Goal: Task Accomplishment & Management: Complete application form

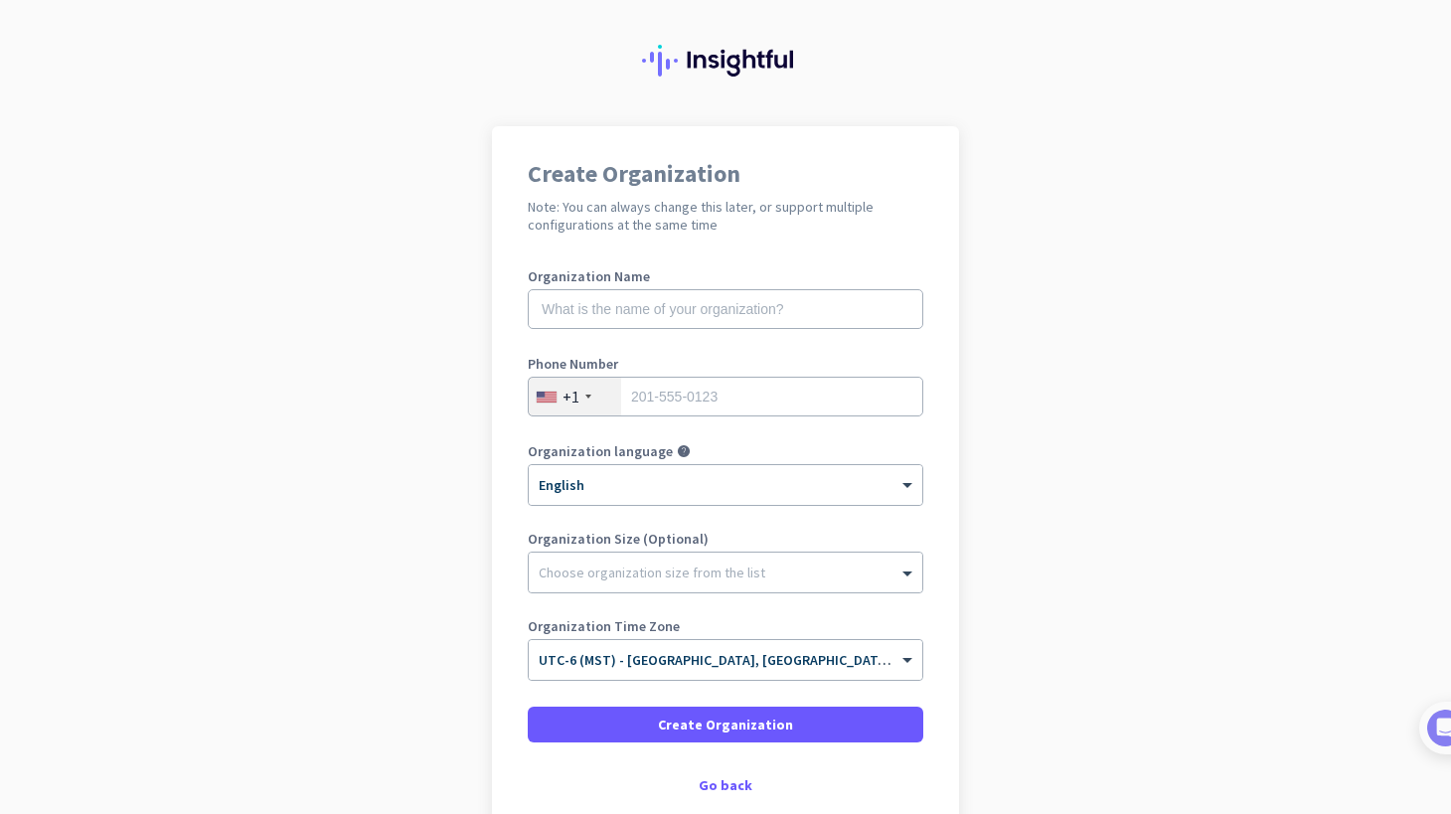
scroll to position [38, 0]
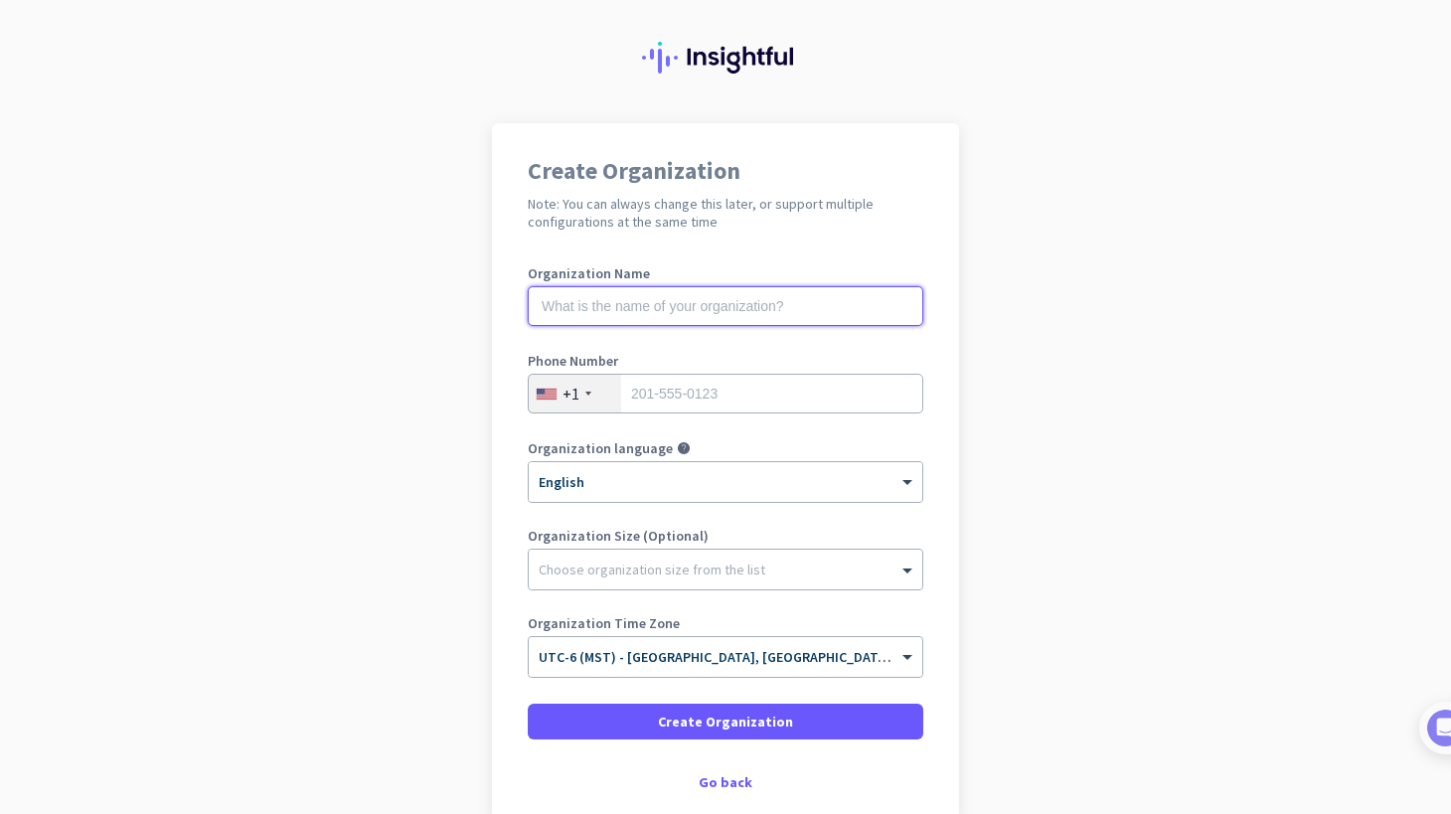
click at [602, 302] on input "text" at bounding box center [726, 306] width 396 height 40
type input "Mercor"
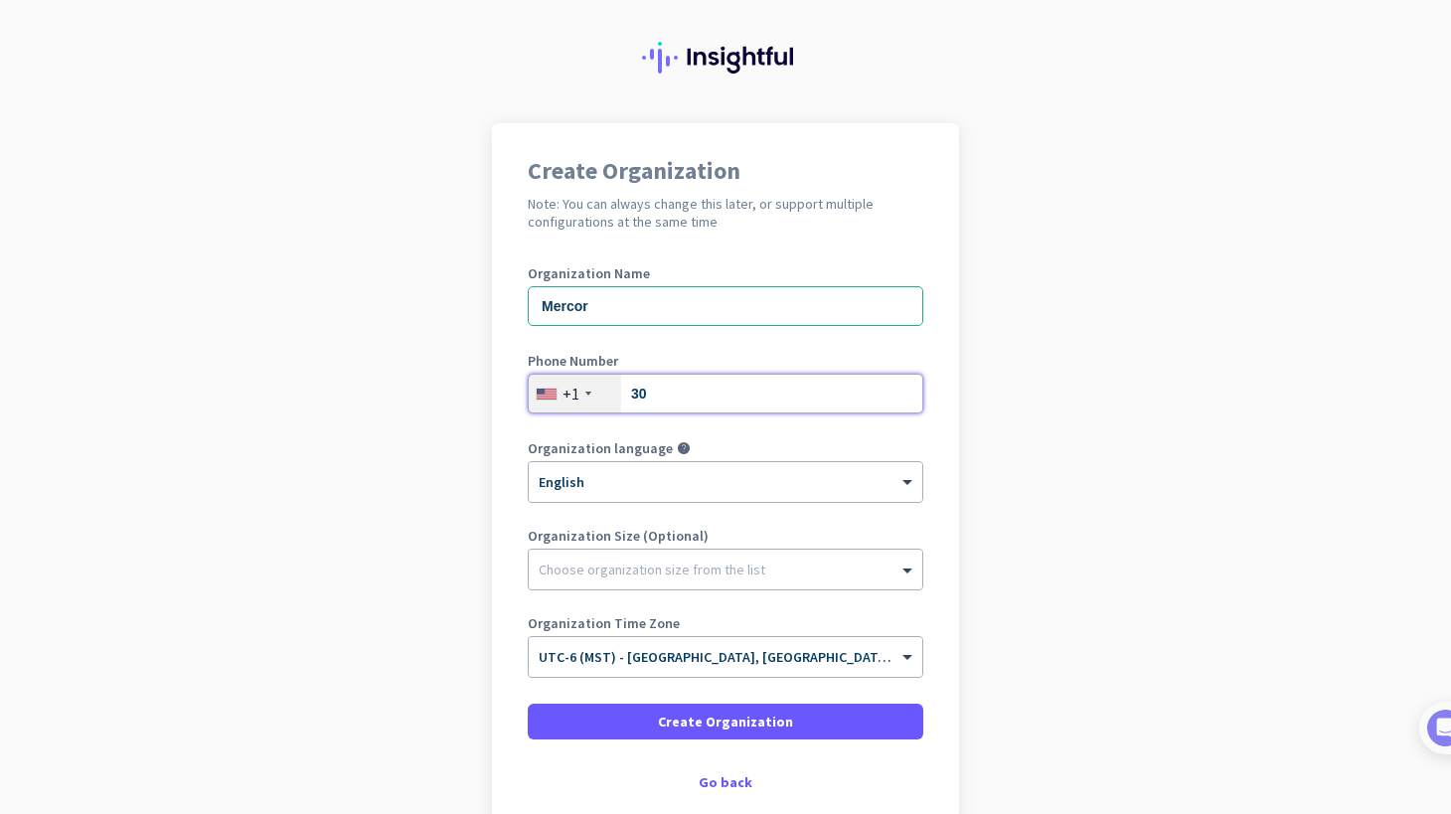
type input "3"
drag, startPoint x: 591, startPoint y: 306, endPoint x: 474, endPoint y: 323, distance: 117.5
click at [474, 323] on app-onboarding-organization "Create Organization Note: You can always change this later, or support multiple…" at bounding box center [725, 523] width 1451 height 801
type input "M"
type input "Mercor"
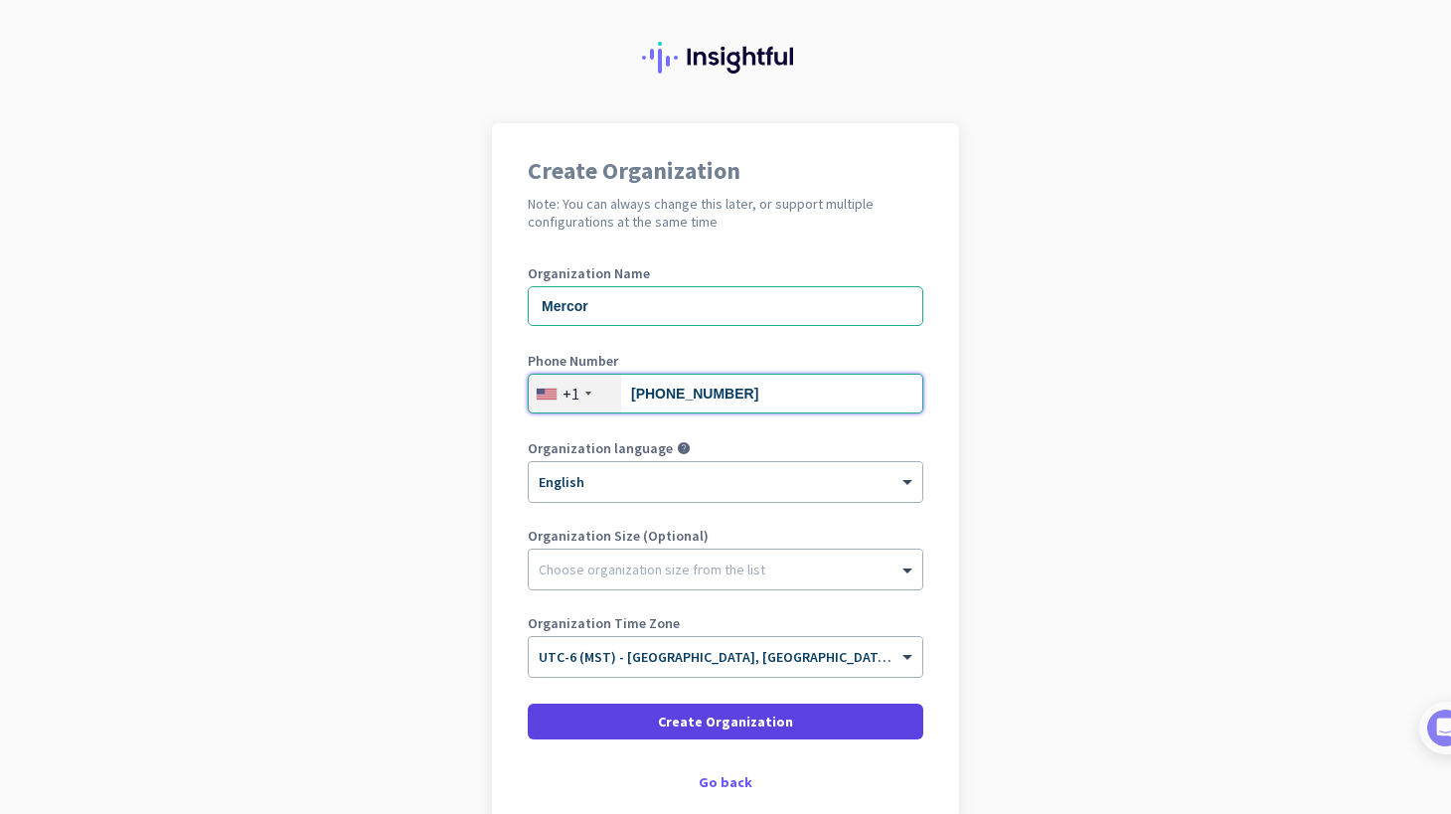
type input "303-918-4594"
click at [681, 726] on span "Create Organization" at bounding box center [725, 722] width 135 height 20
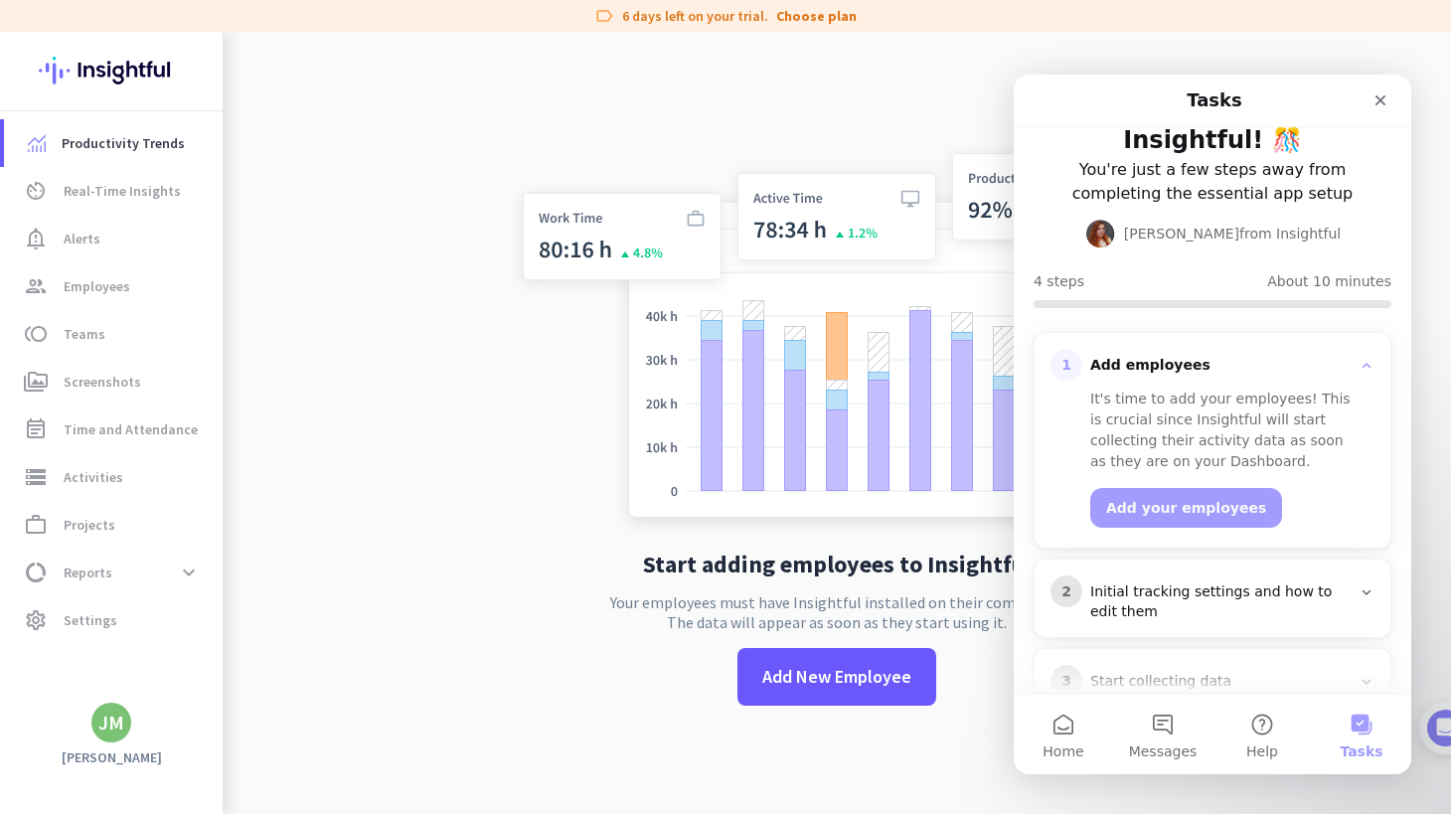
scroll to position [115, 0]
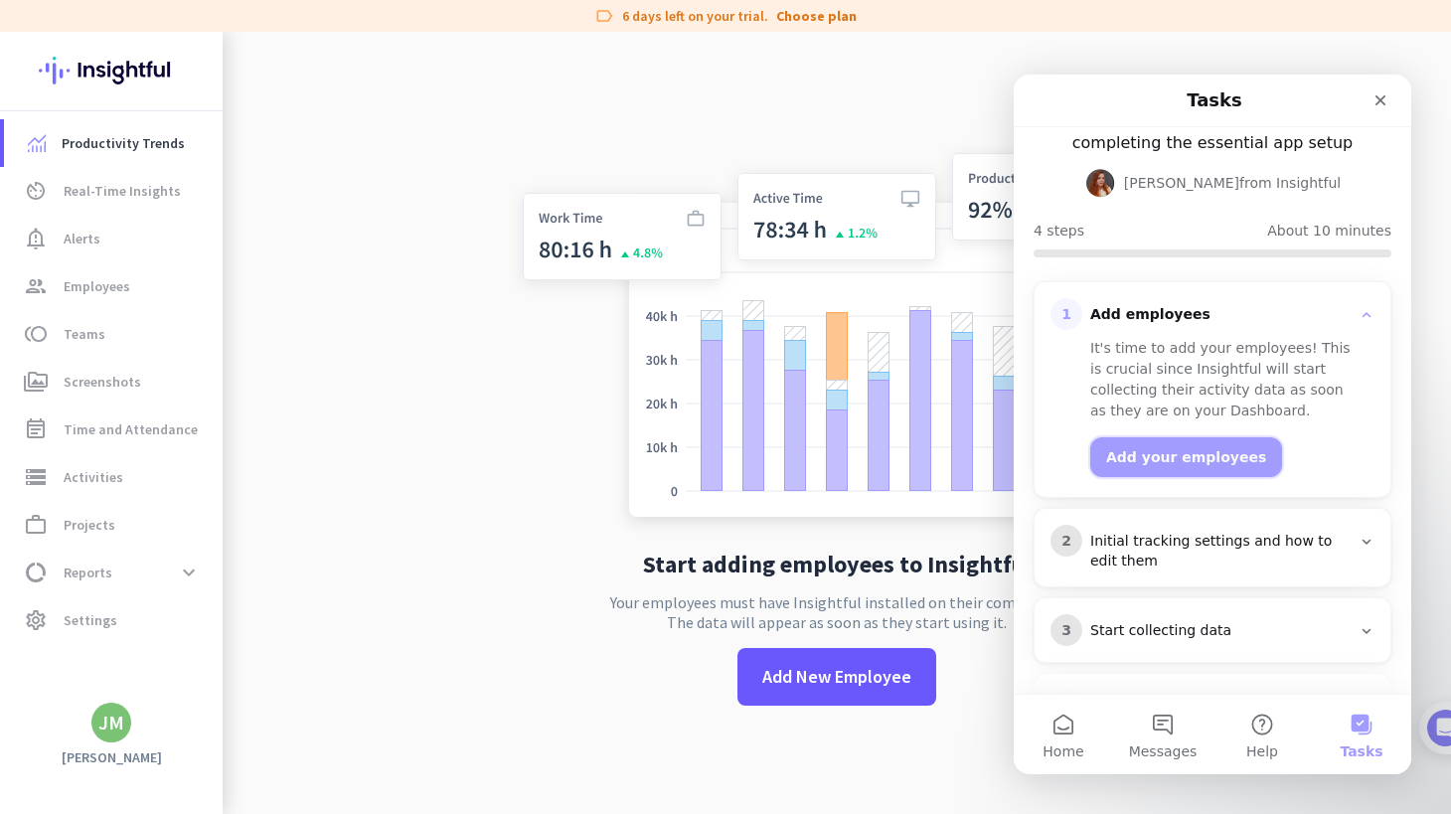
click at [1181, 437] on button "Add your employees" at bounding box center [1187, 457] width 192 height 40
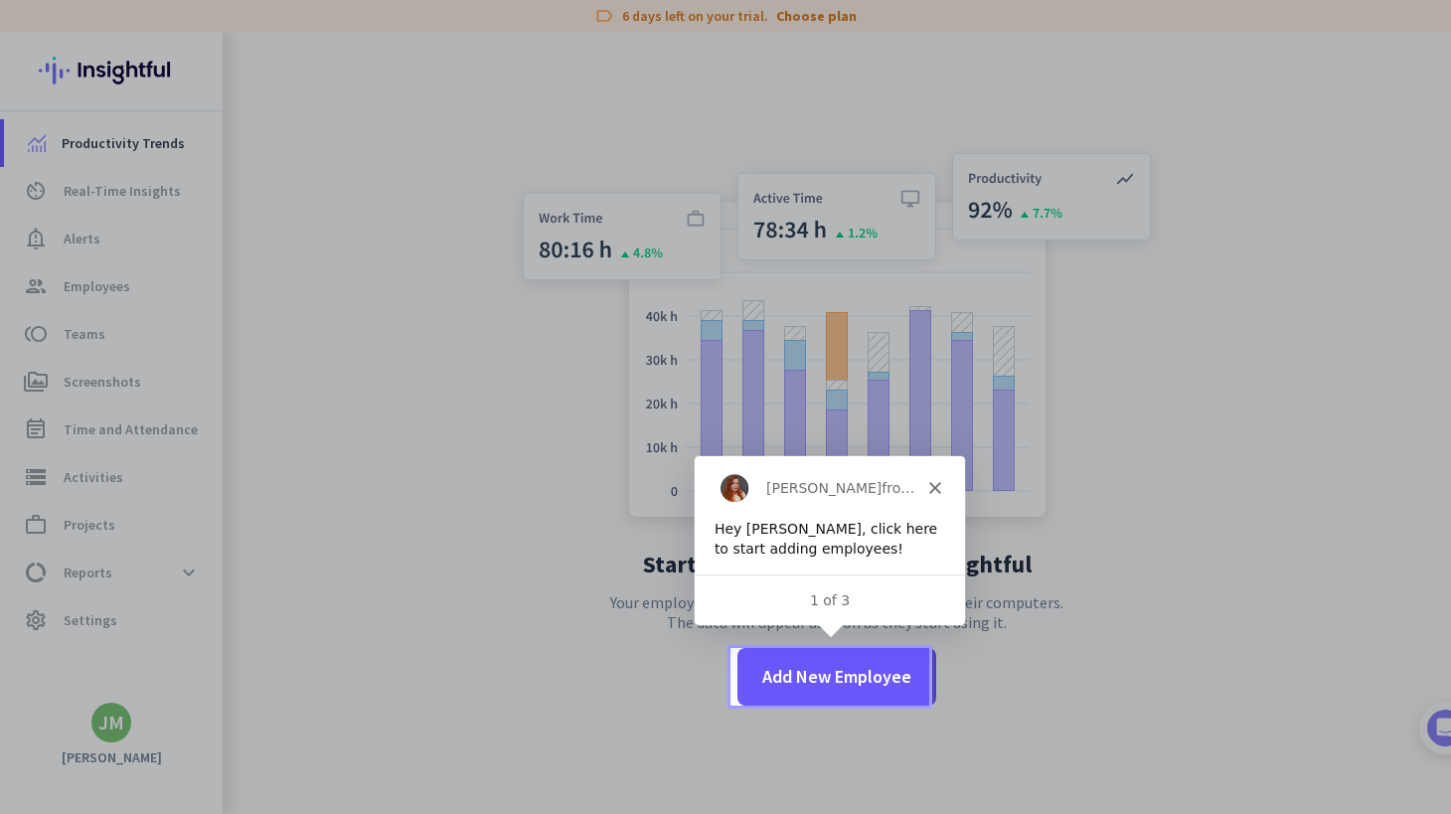
scroll to position [0, 0]
click at [937, 483] on icon "Close" at bounding box center [934, 486] width 12 height 12
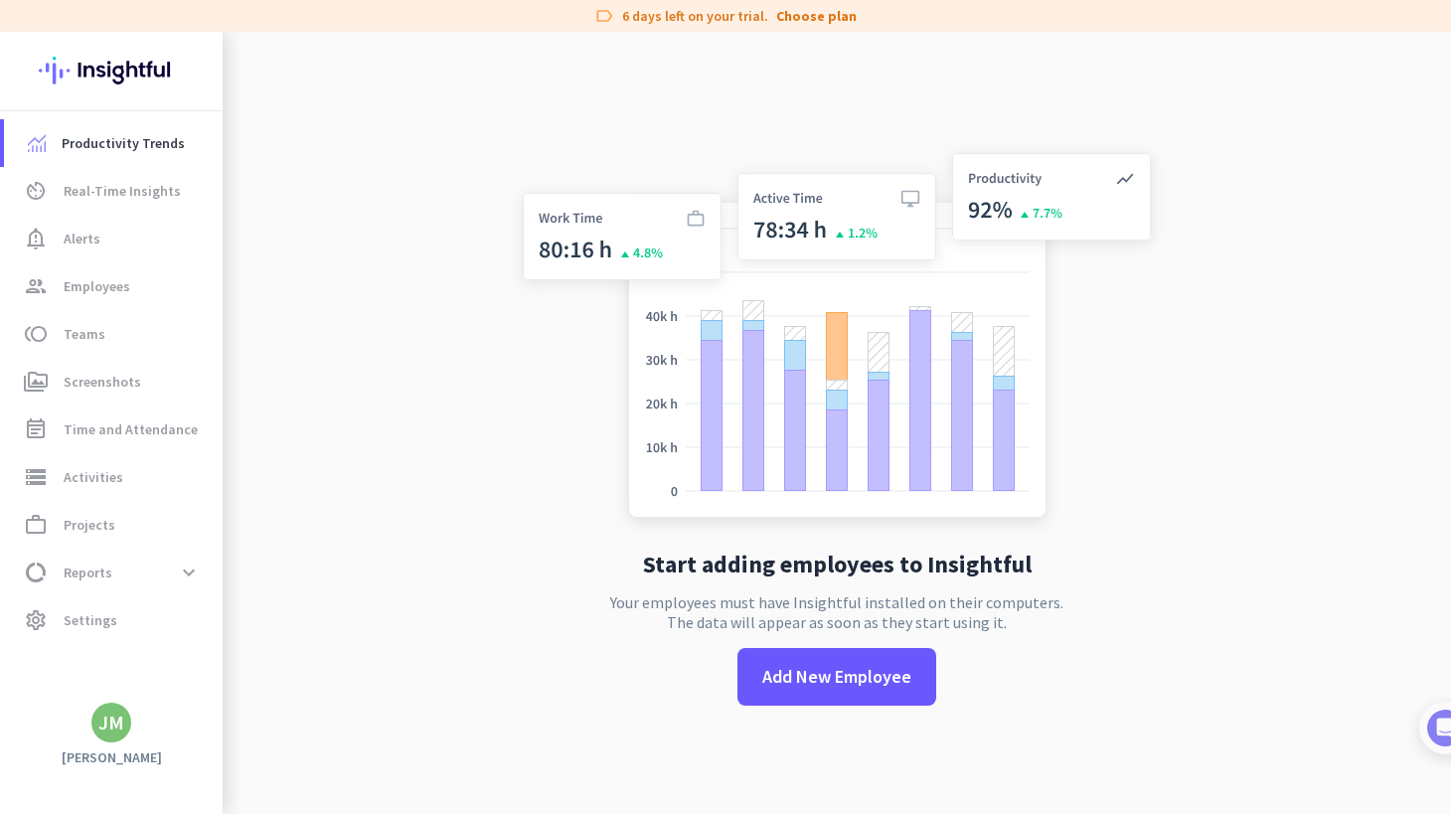
click at [320, 279] on app-no-employees "Start adding employees to Insightful Your employees must have Insightful instal…" at bounding box center [837, 439] width 1229 height 814
click at [151, 184] on span "Real-Time Insights" at bounding box center [122, 191] width 117 height 24
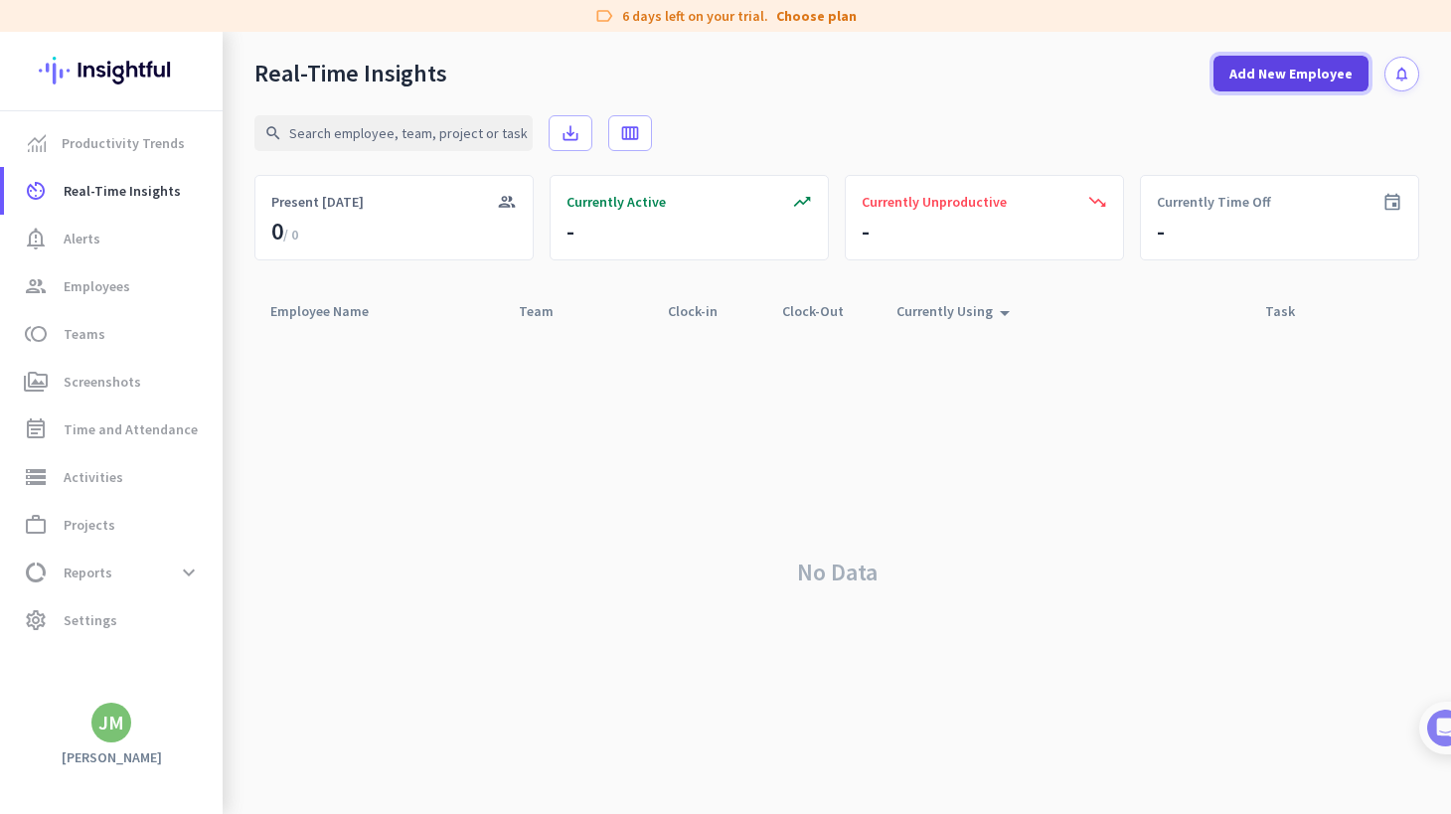
click at [1261, 69] on span "Add New Employee" at bounding box center [1291, 74] width 123 height 20
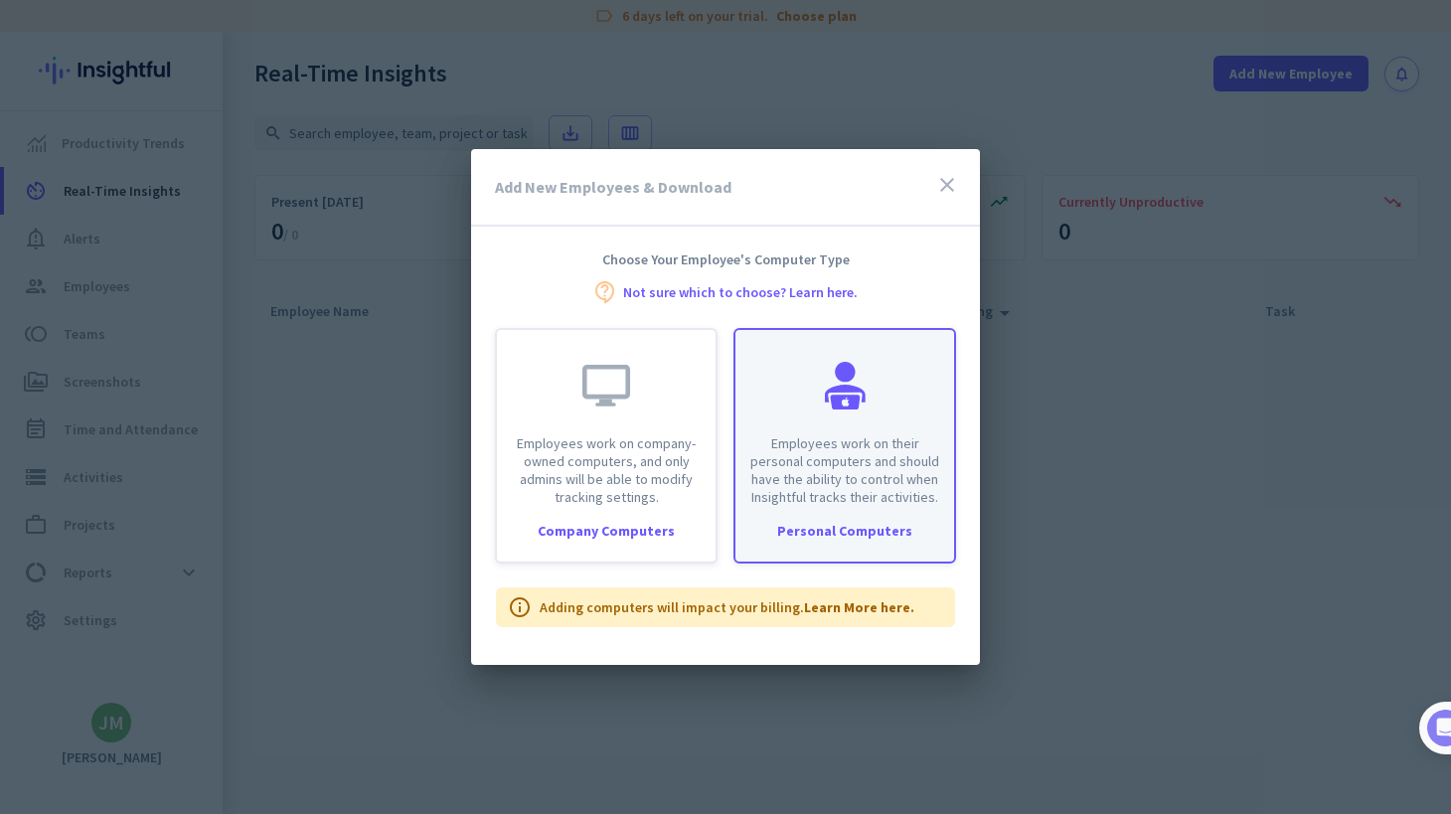
click at [836, 527] on div "Personal Computers" at bounding box center [845, 531] width 219 height 14
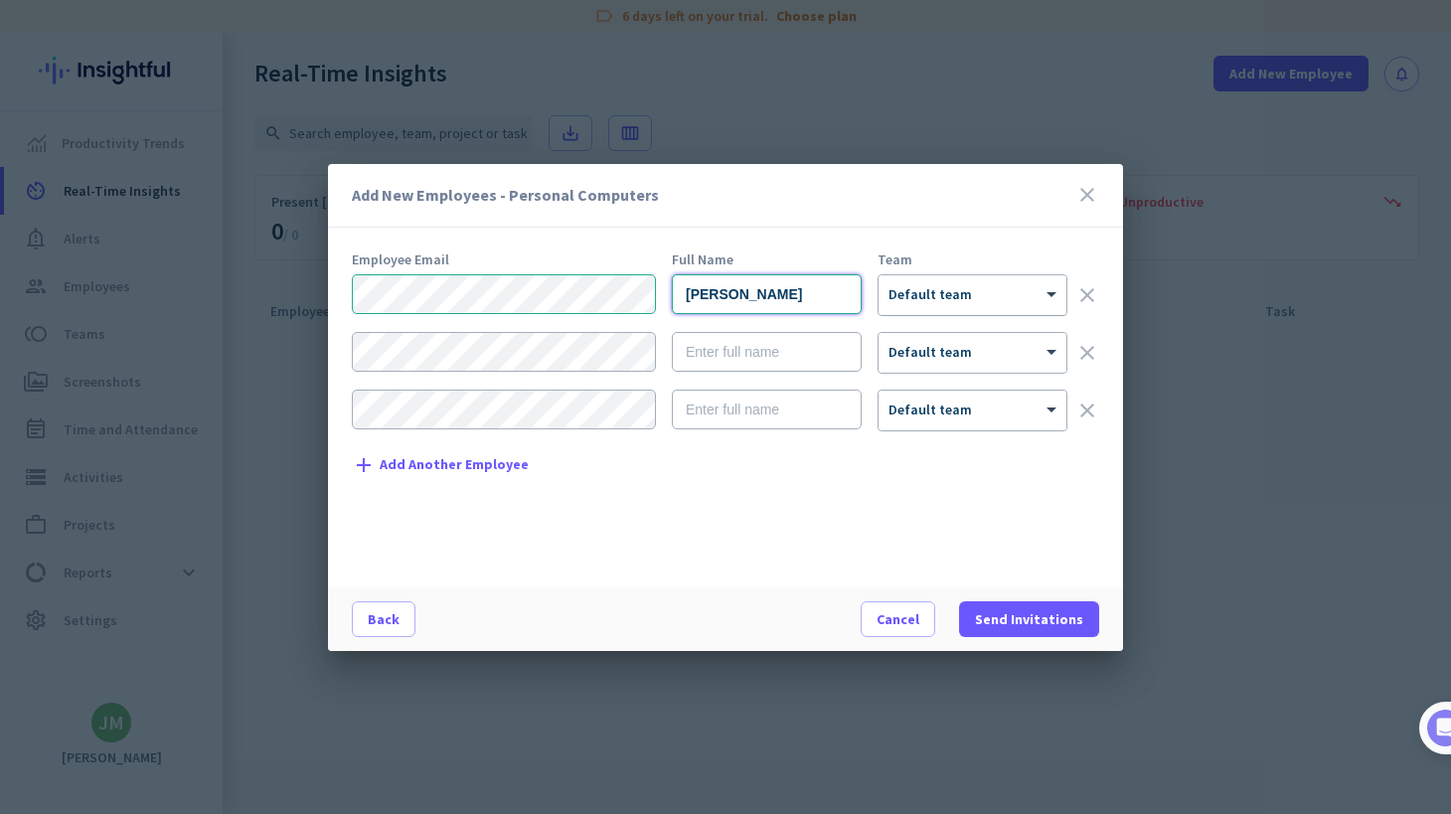
type input "Jack McDonald"
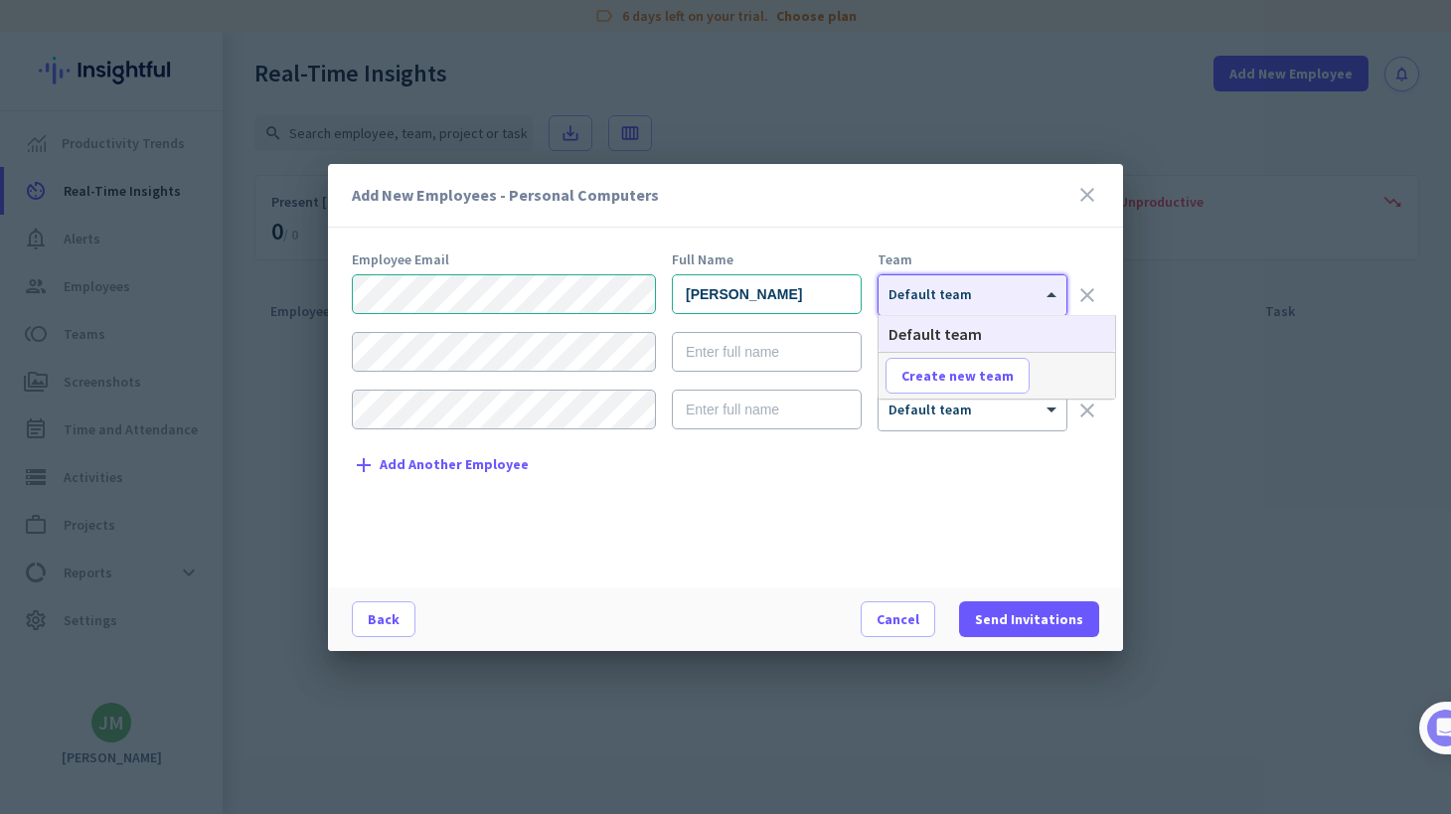
click at [950, 292] on div at bounding box center [973, 288] width 188 height 17
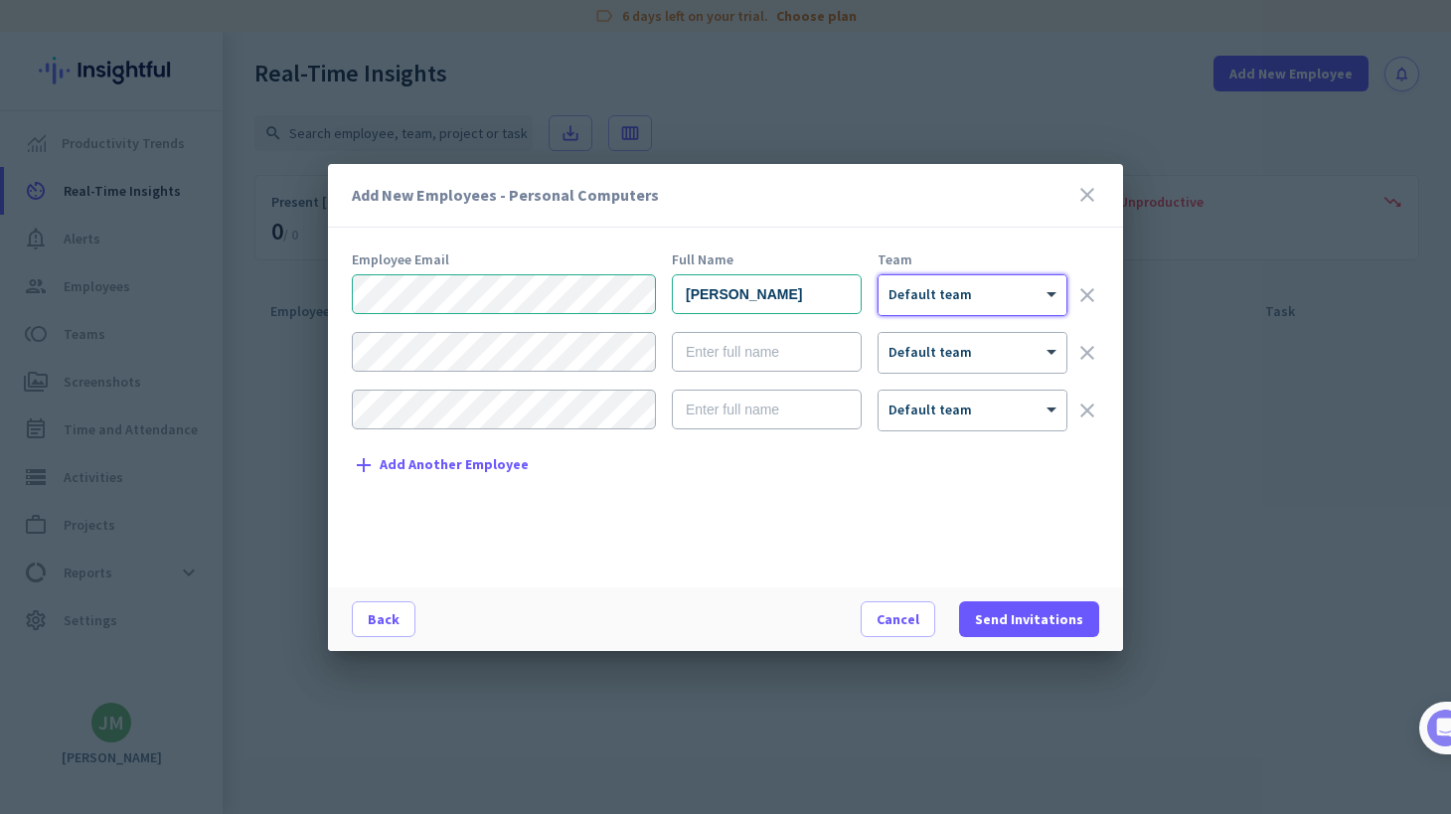
click at [945, 292] on div at bounding box center [973, 288] width 188 height 17
click at [1025, 613] on span "Send Invitations" at bounding box center [1029, 619] width 108 height 20
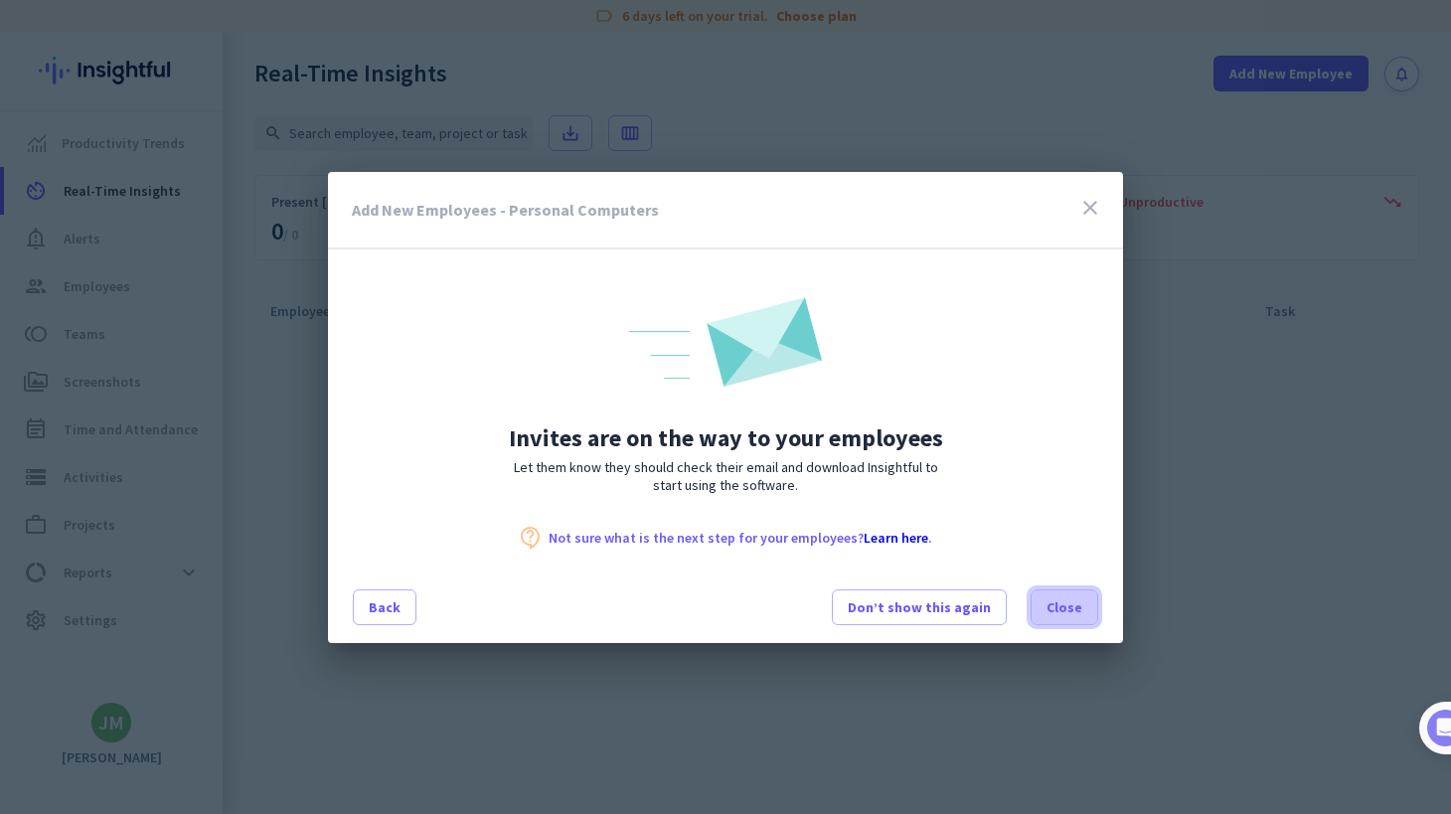
click at [1087, 607] on span at bounding box center [1065, 608] width 66 height 48
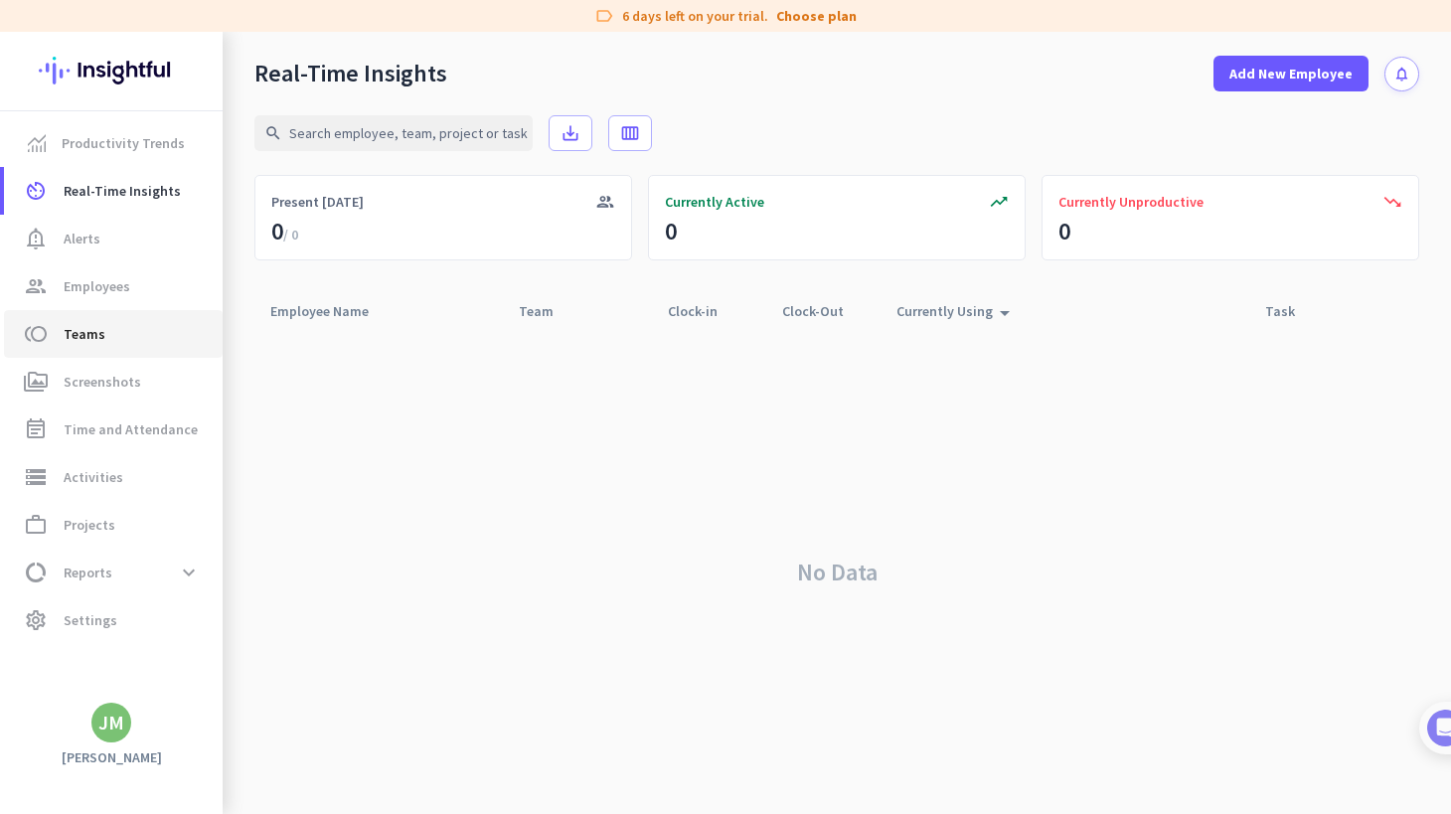
click at [85, 331] on span "Teams" at bounding box center [85, 334] width 42 height 24
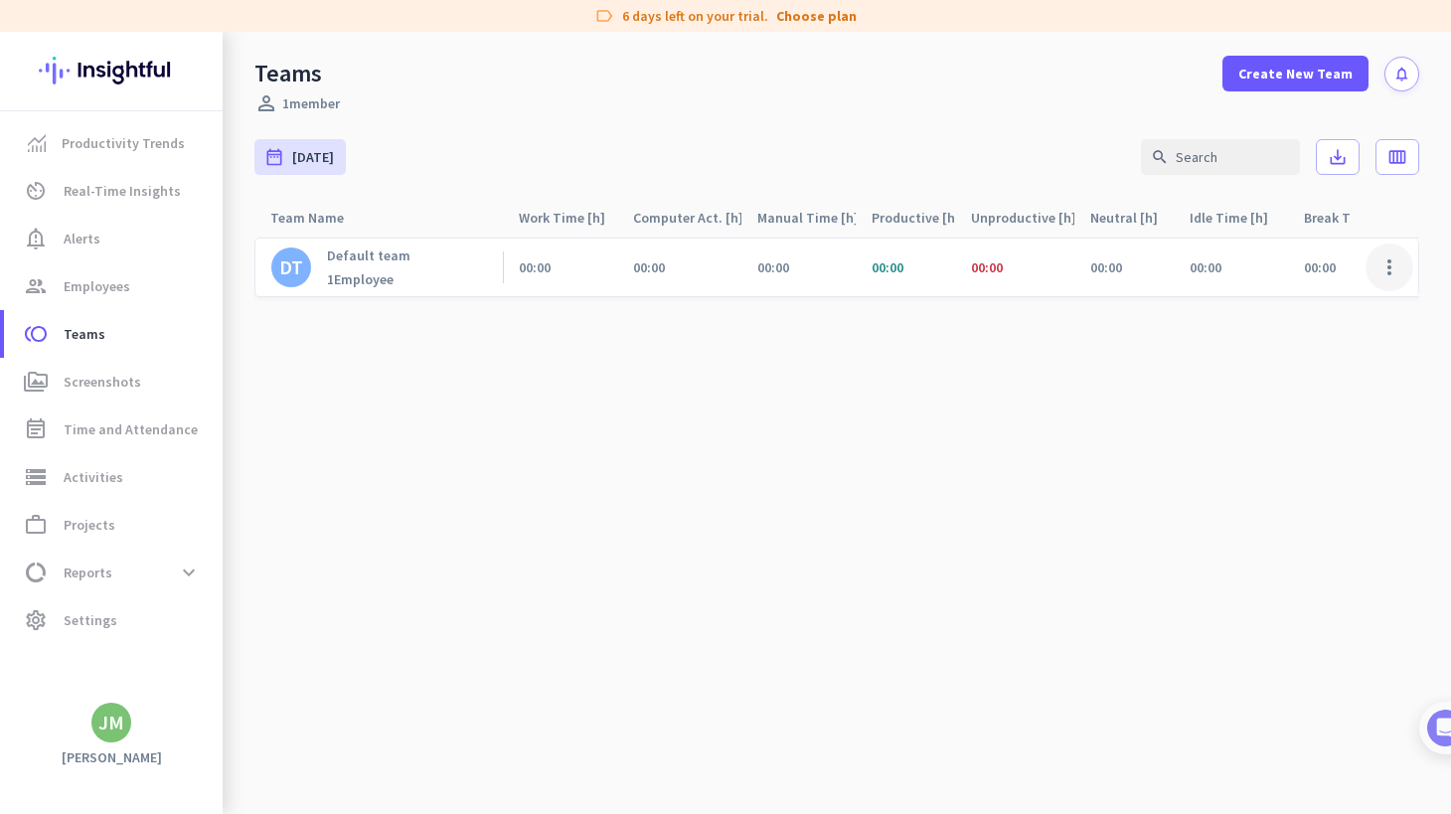
click at [1384, 275] on span at bounding box center [1390, 268] width 48 height 48
click at [1174, 354] on div at bounding box center [725, 407] width 1451 height 814
click at [189, 575] on span at bounding box center [189, 573] width 36 height 36
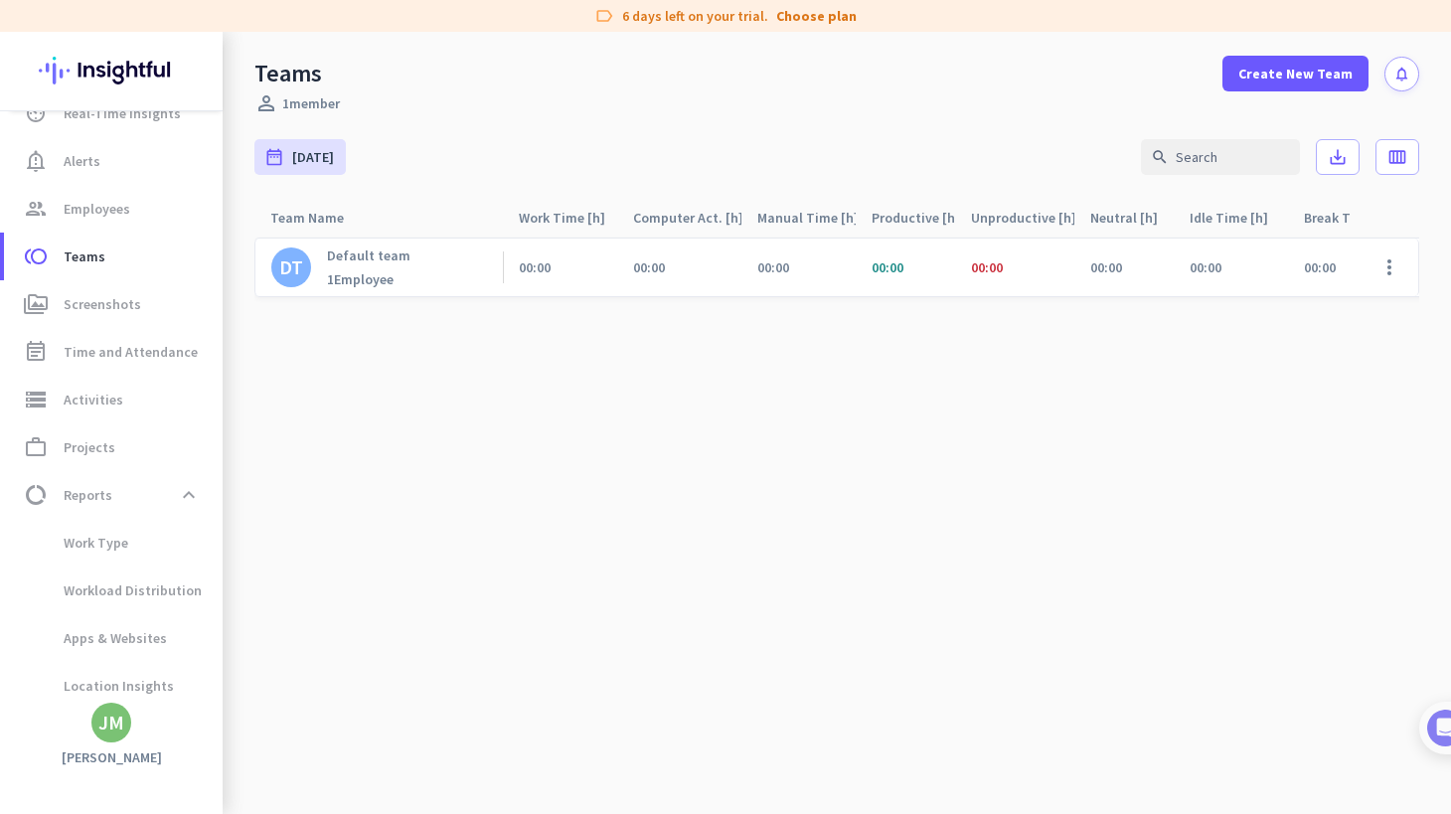
scroll to position [85, 0]
click at [310, 533] on cdk-virtual-scroll-viewport "DT Default team 1 Employee 00:00 00:00 00:00 00:00 00:00 00:00 00:00 00:00 N/A …" at bounding box center [837, 526] width 1165 height 578
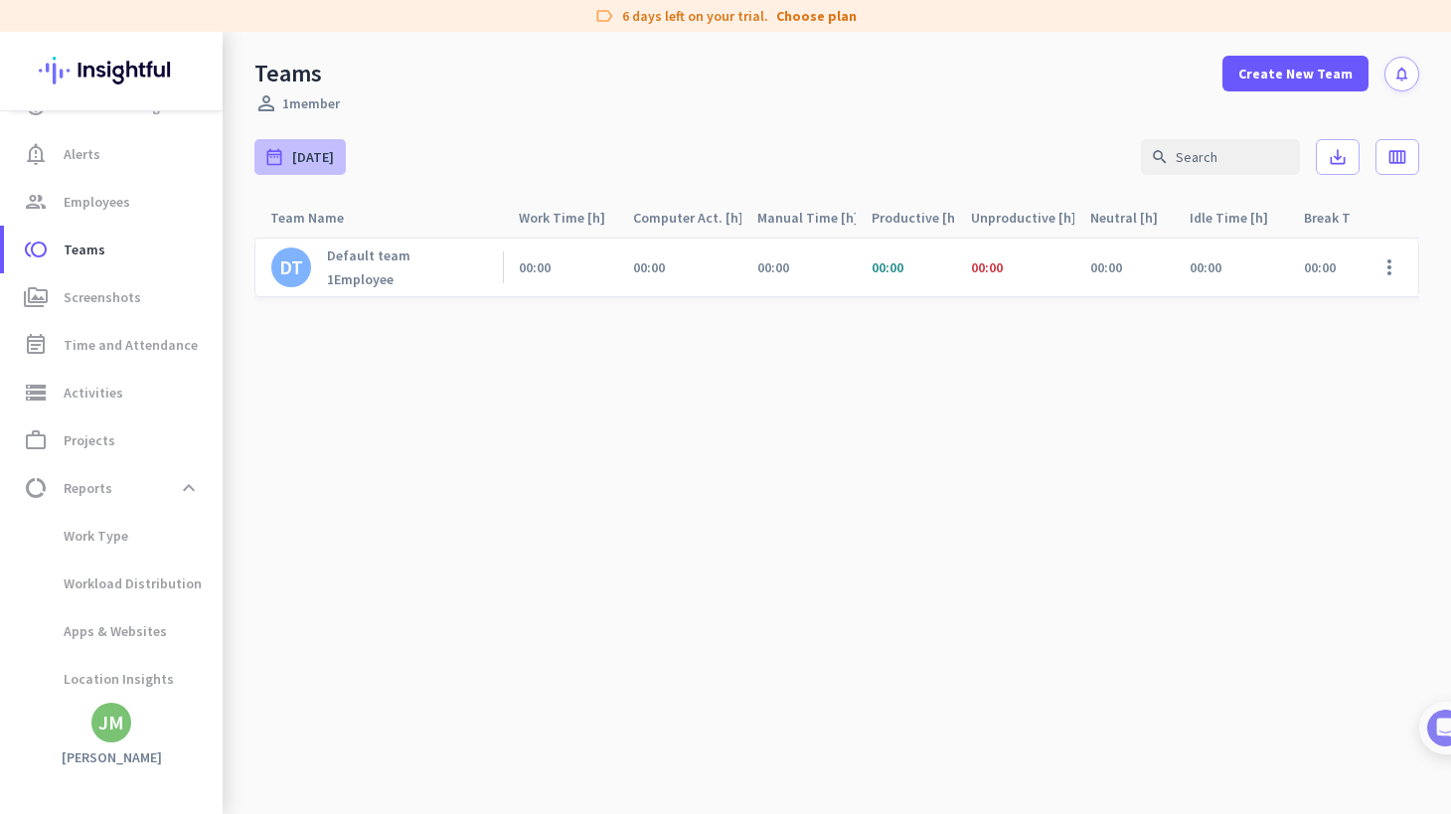
click at [306, 154] on span "Today" at bounding box center [313, 157] width 42 height 20
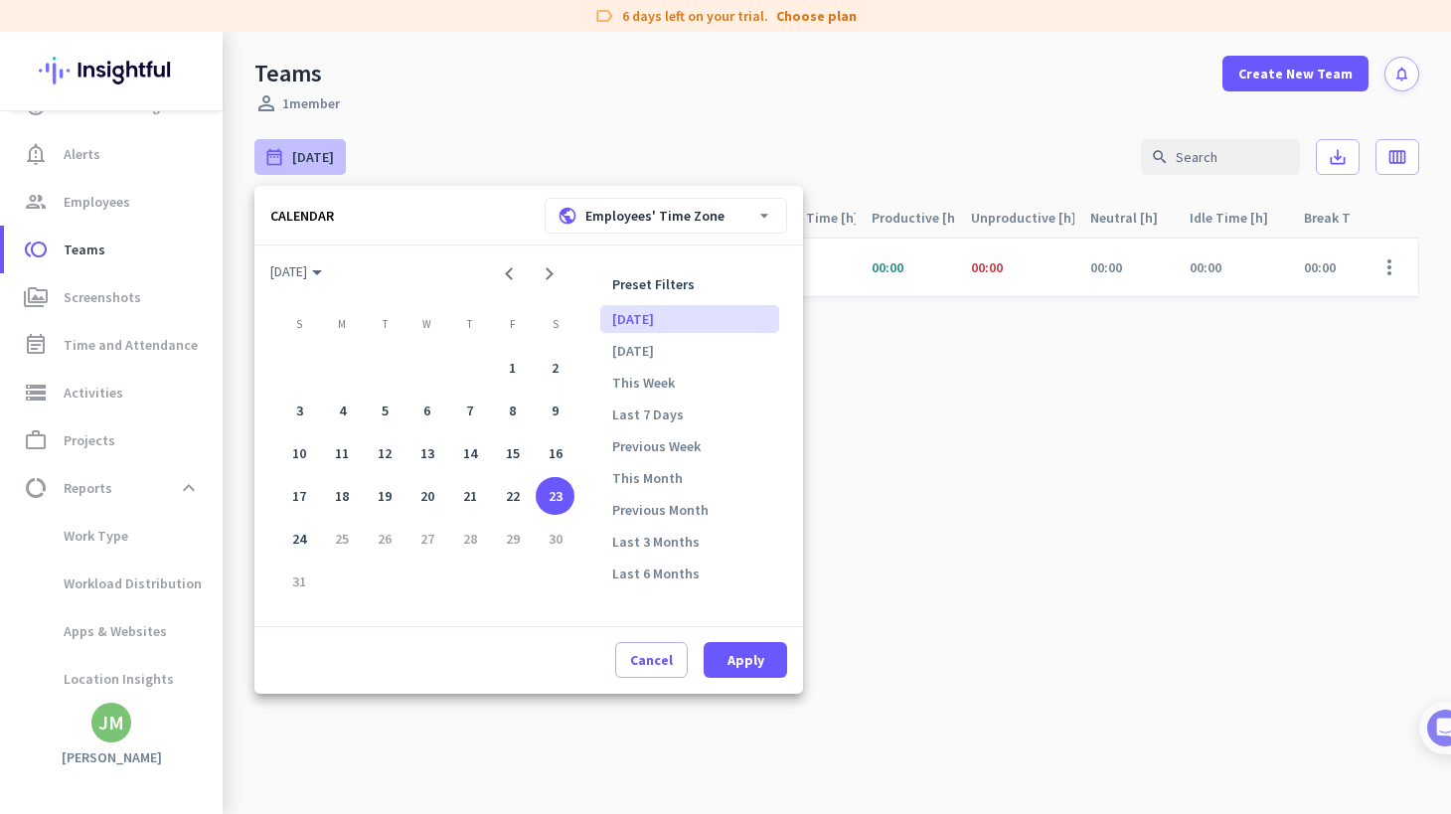
click at [413, 142] on div at bounding box center [725, 407] width 1451 height 814
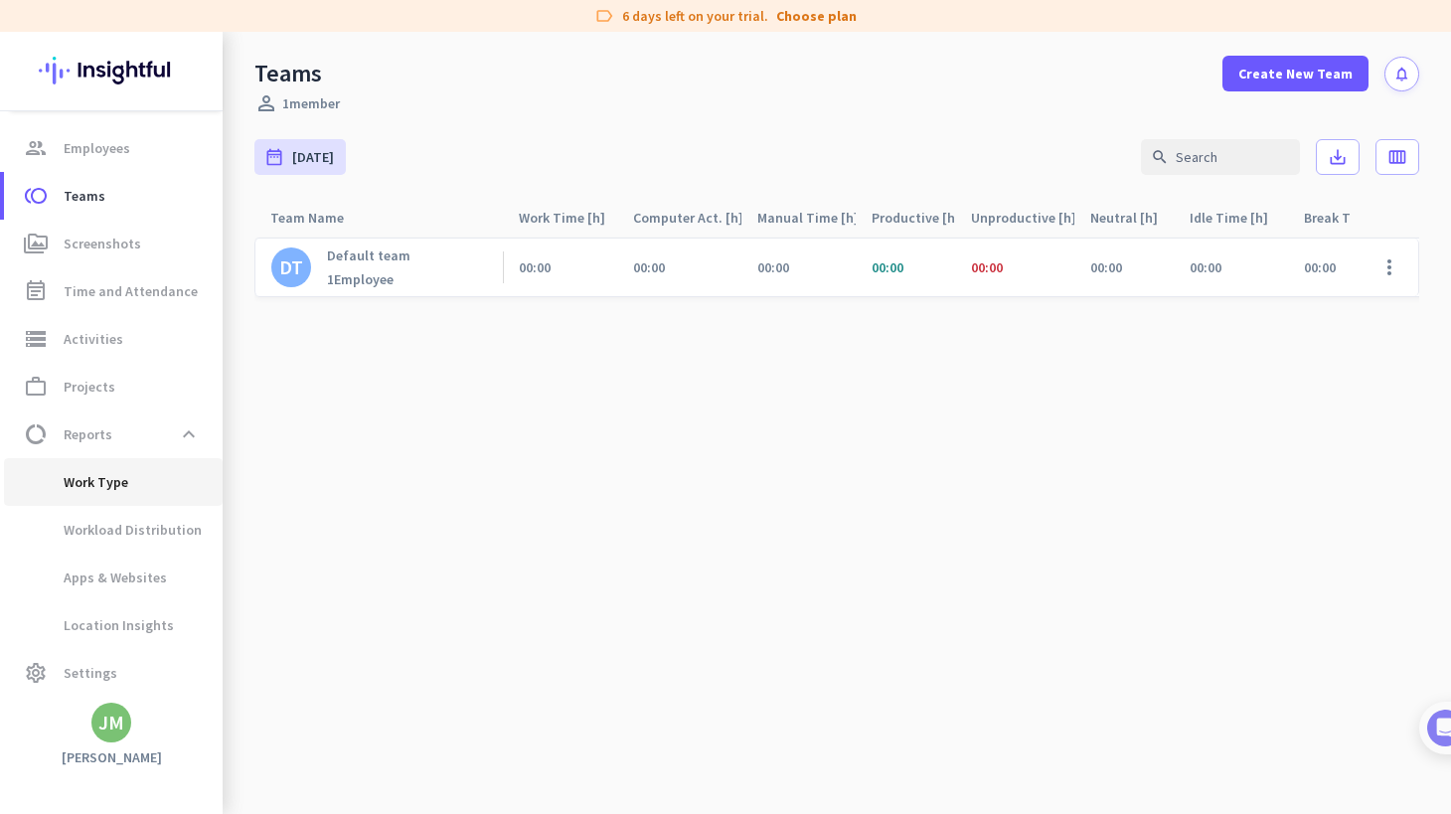
scroll to position [140, 0]
click at [84, 672] on span "Settings" at bounding box center [91, 671] width 54 height 24
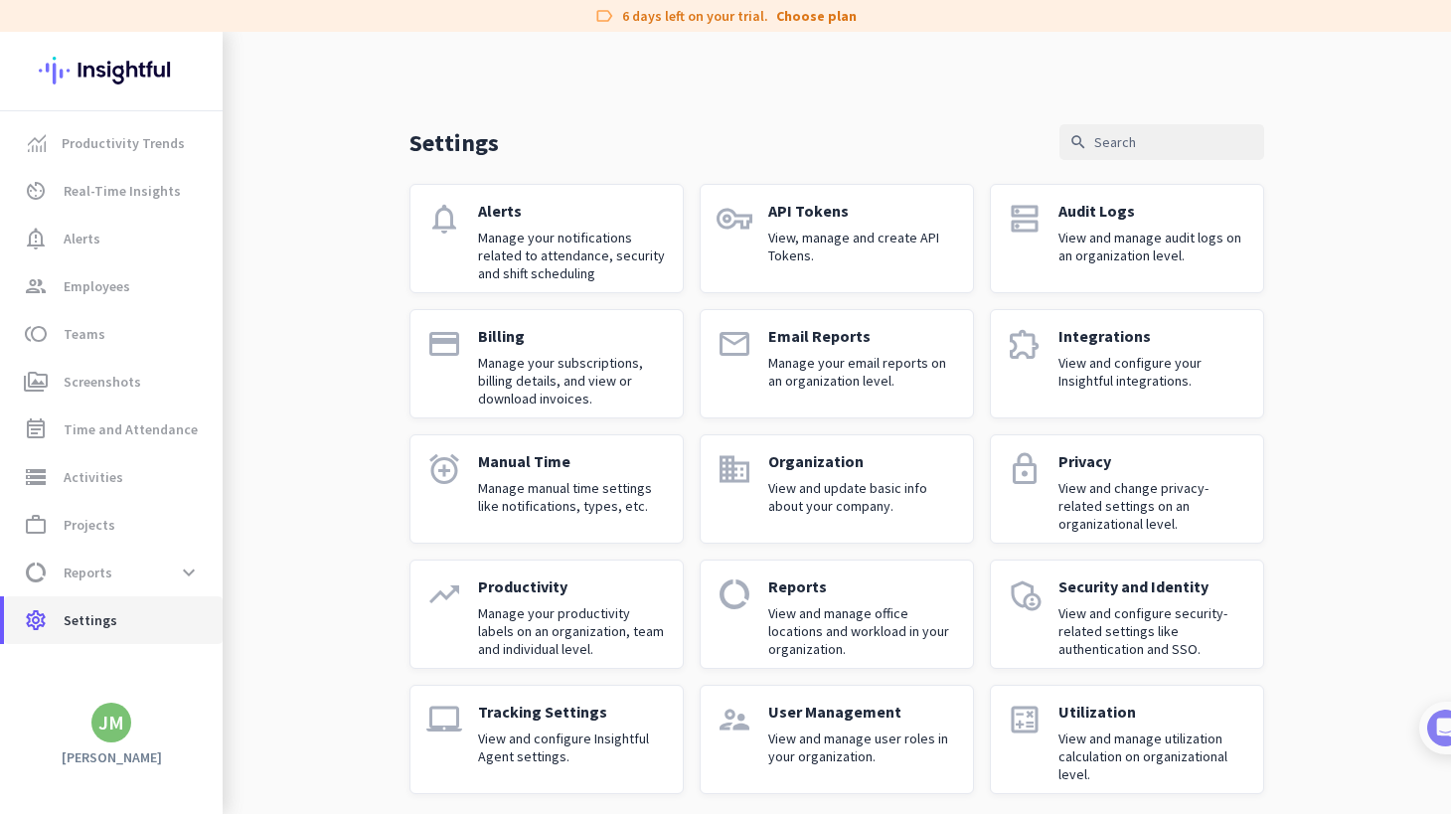
scroll to position [15, 0]
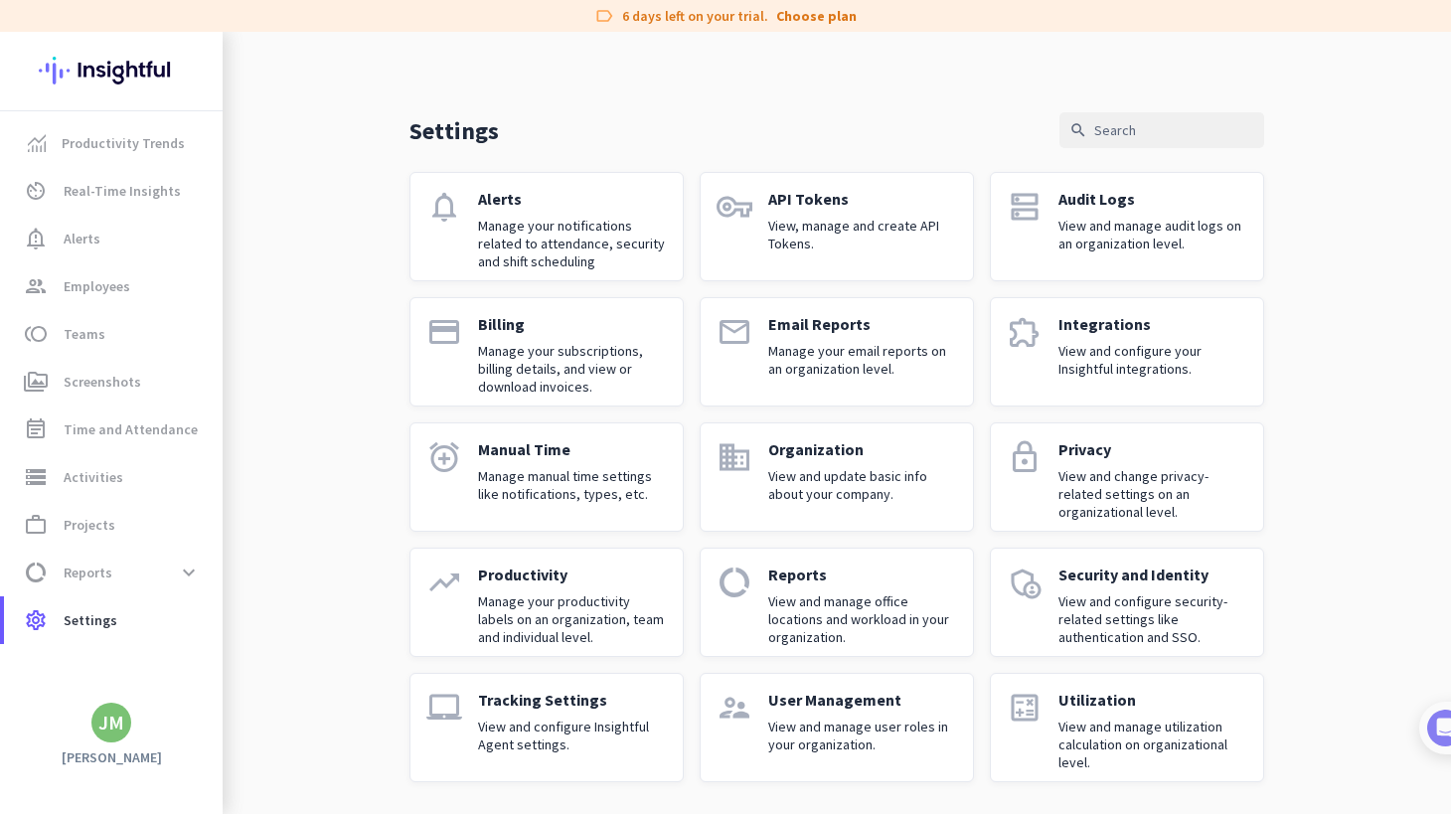
click at [520, 460] on div "Manual Time Manage manual time settings like notifications, types, etc." at bounding box center [572, 477] width 189 height 76
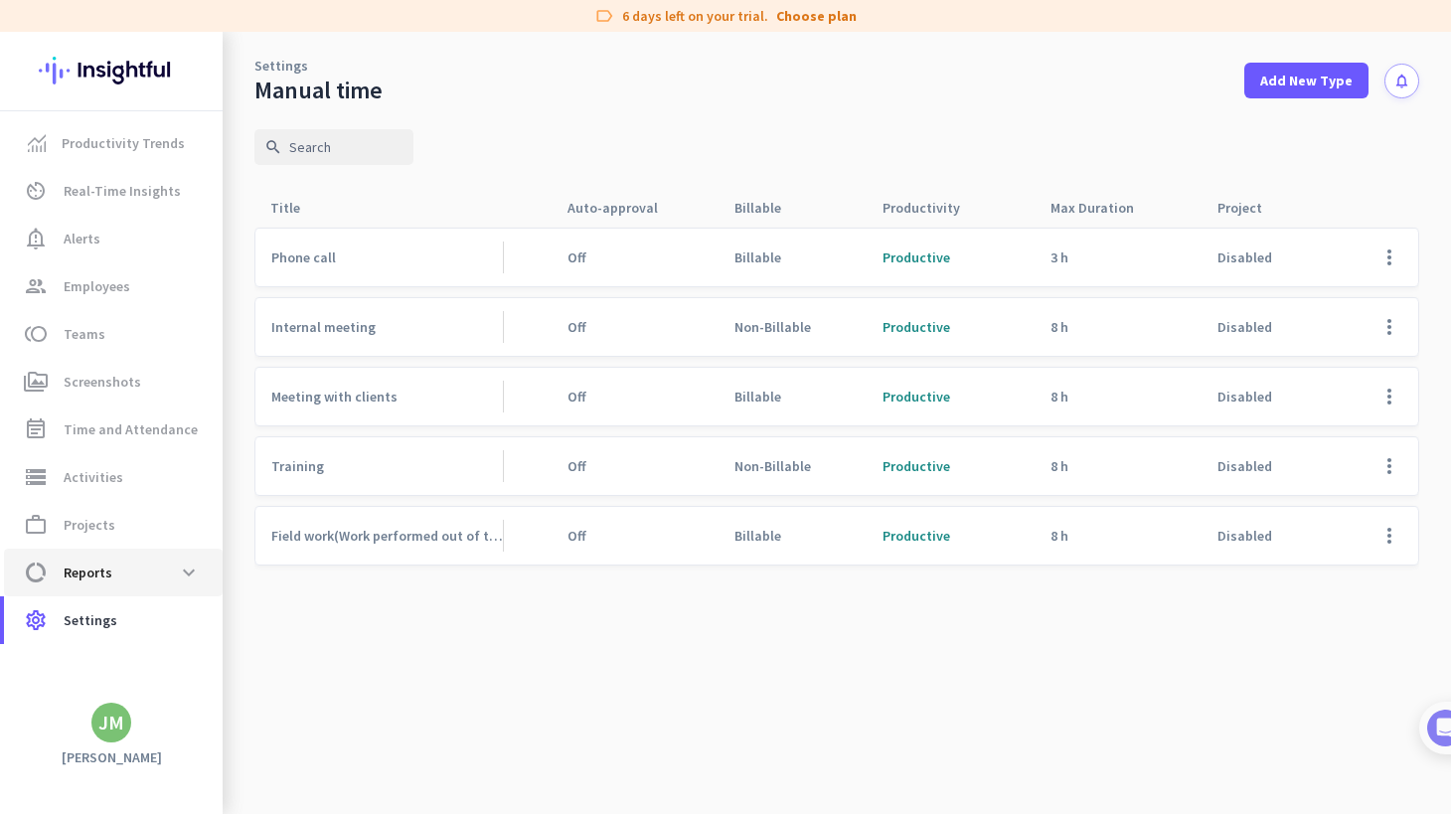
click at [133, 581] on span "data_usage Reports expand_more" at bounding box center [113, 573] width 187 height 36
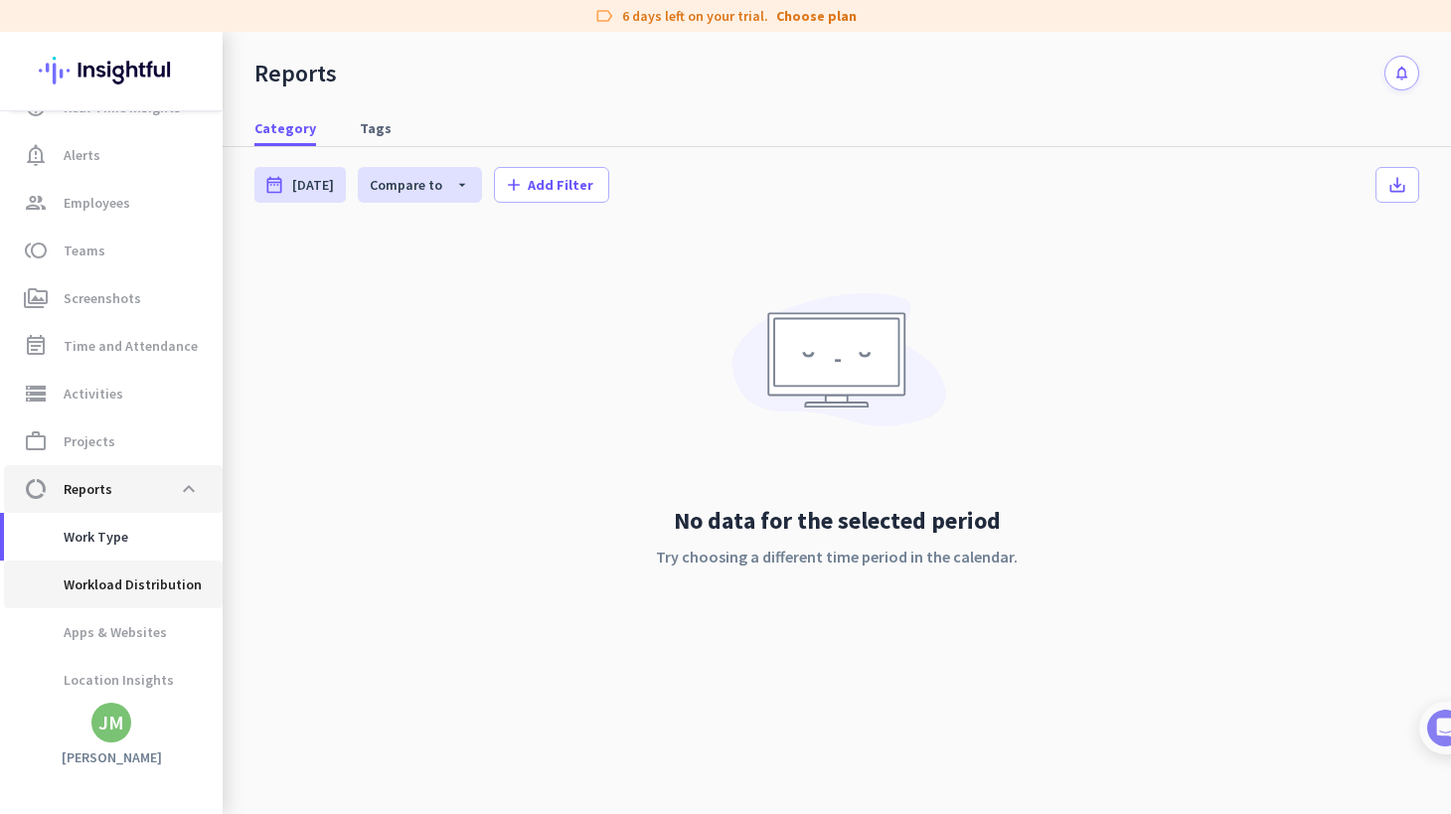
scroll to position [85, 0]
click at [127, 495] on span "data_usage Reports expand_less" at bounding box center [113, 488] width 187 height 36
click at [187, 486] on span at bounding box center [189, 488] width 36 height 36
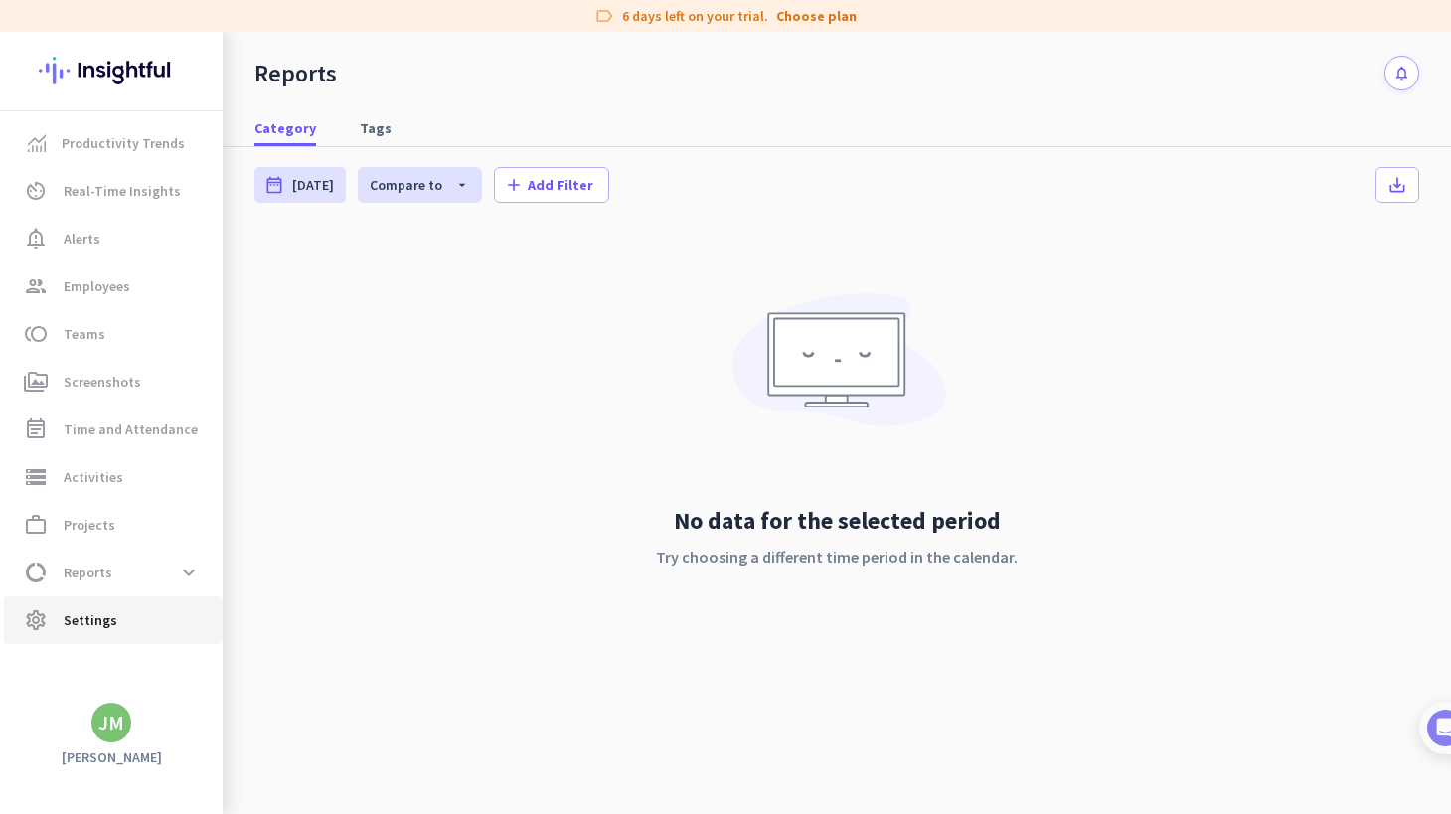
click at [125, 610] on span "settings Settings" at bounding box center [113, 620] width 187 height 24
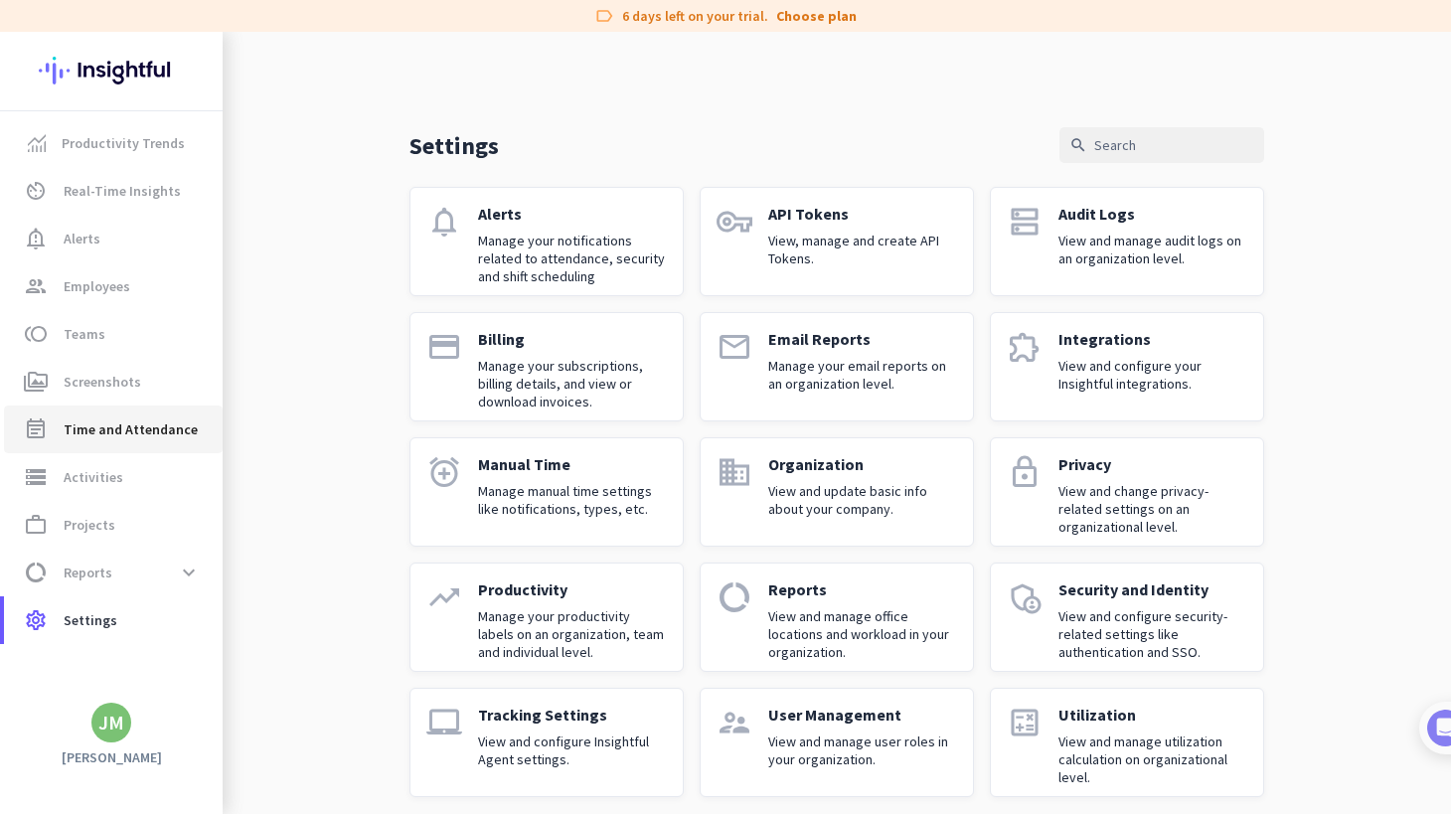
click at [169, 427] on span "Time and Attendance" at bounding box center [131, 430] width 134 height 24
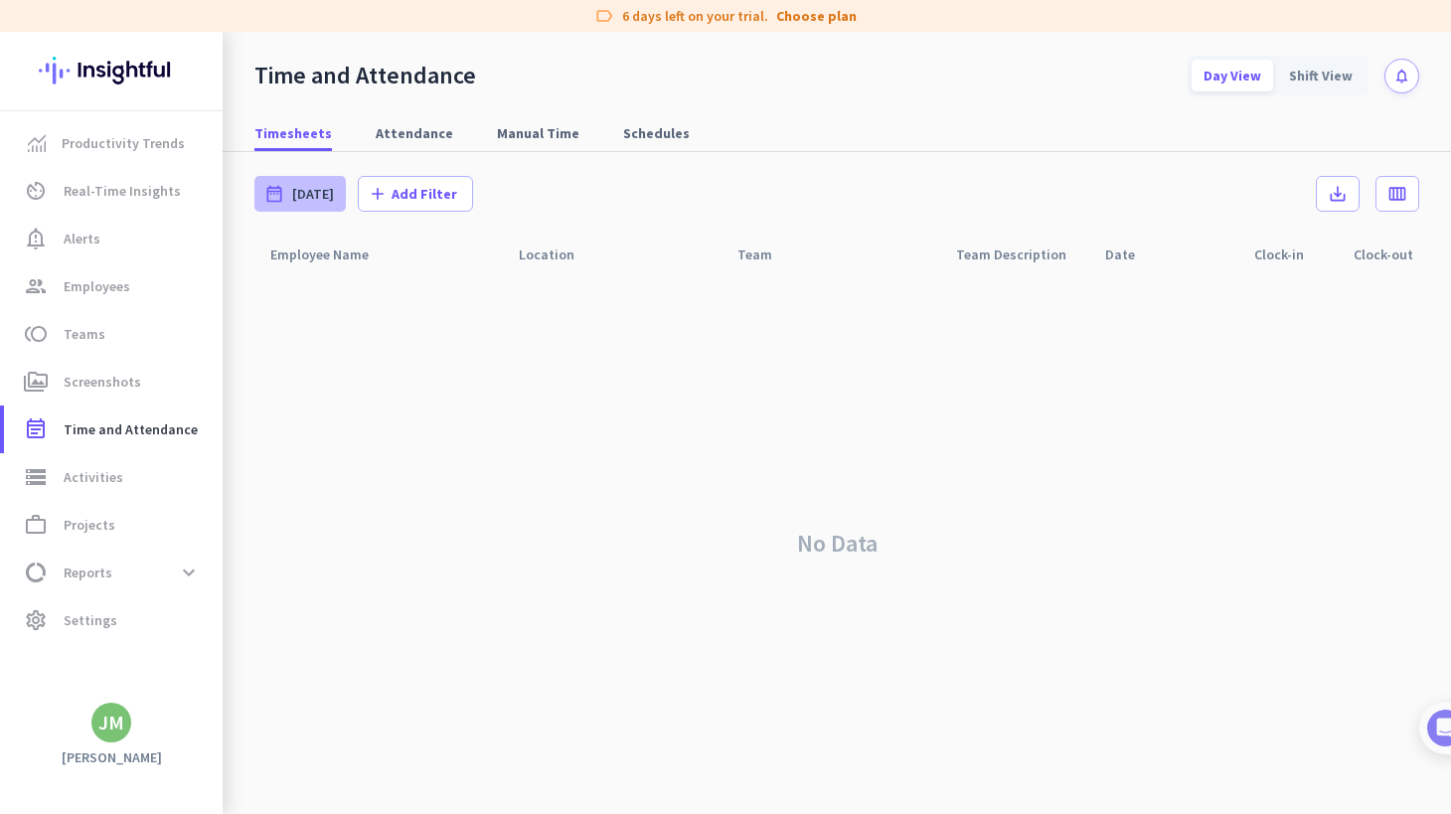
click at [295, 196] on span "Today" at bounding box center [313, 194] width 42 height 20
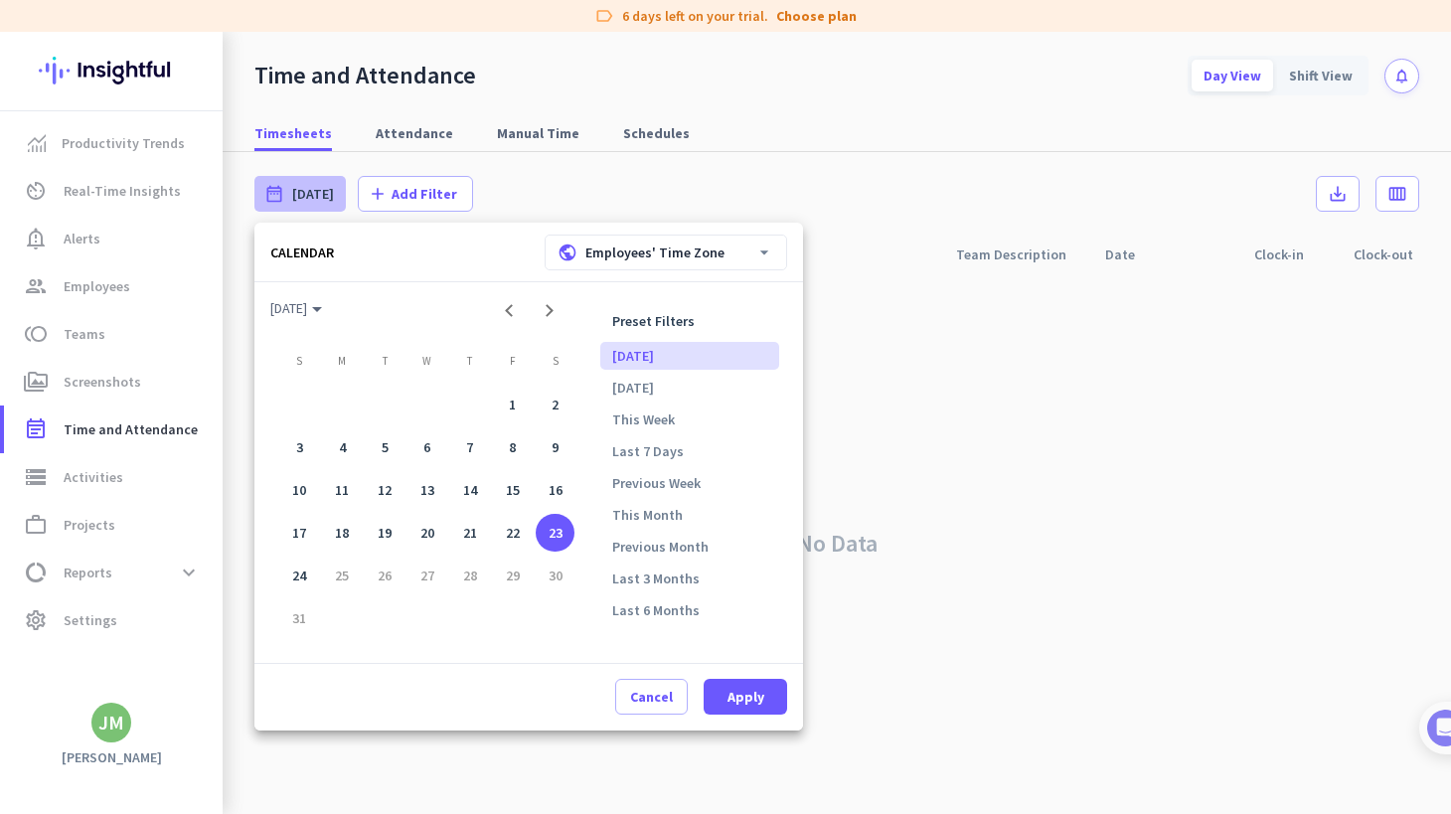
click at [611, 196] on div at bounding box center [725, 407] width 1451 height 814
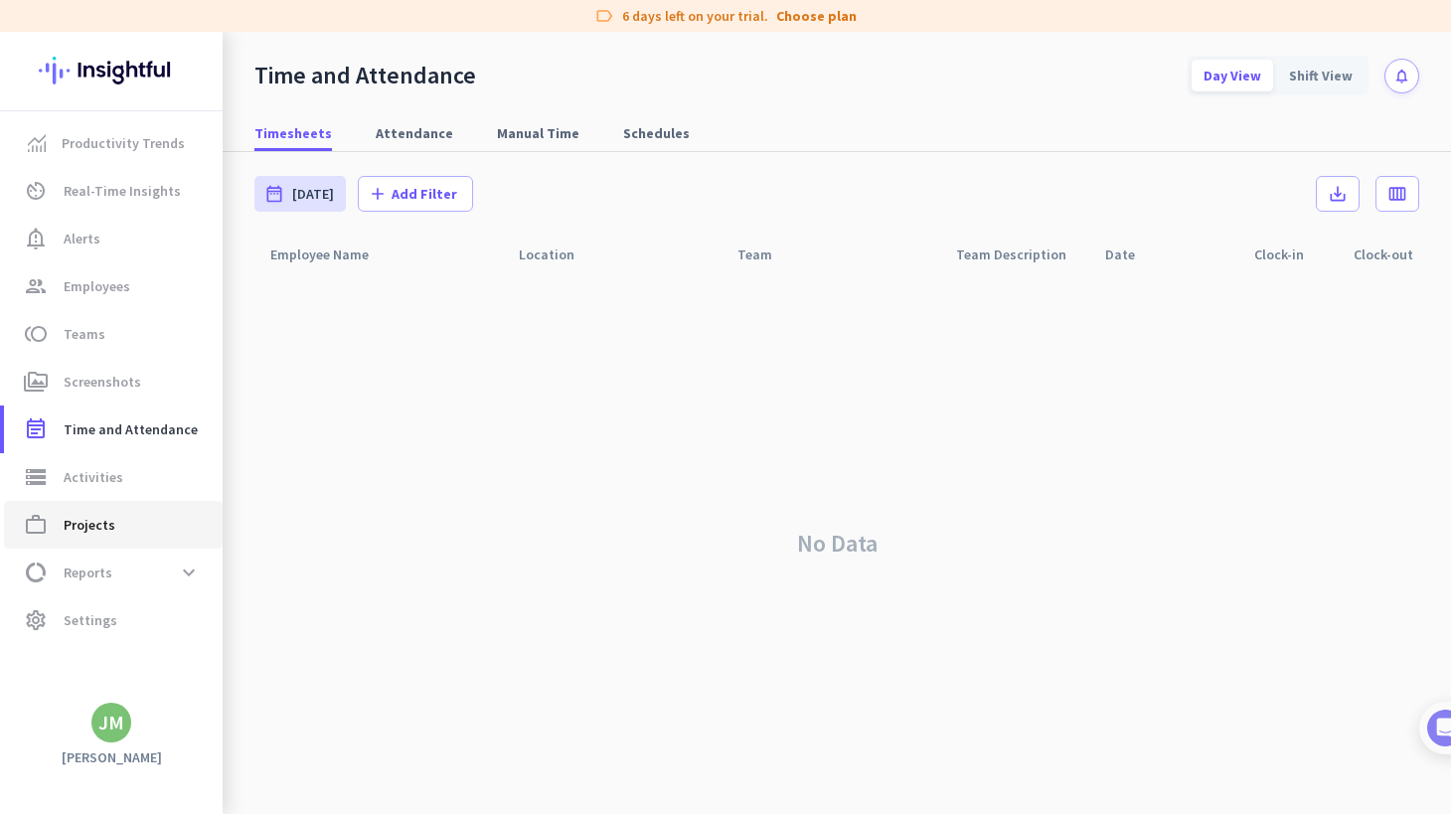
click at [142, 523] on span "work_outline Projects" at bounding box center [113, 525] width 187 height 24
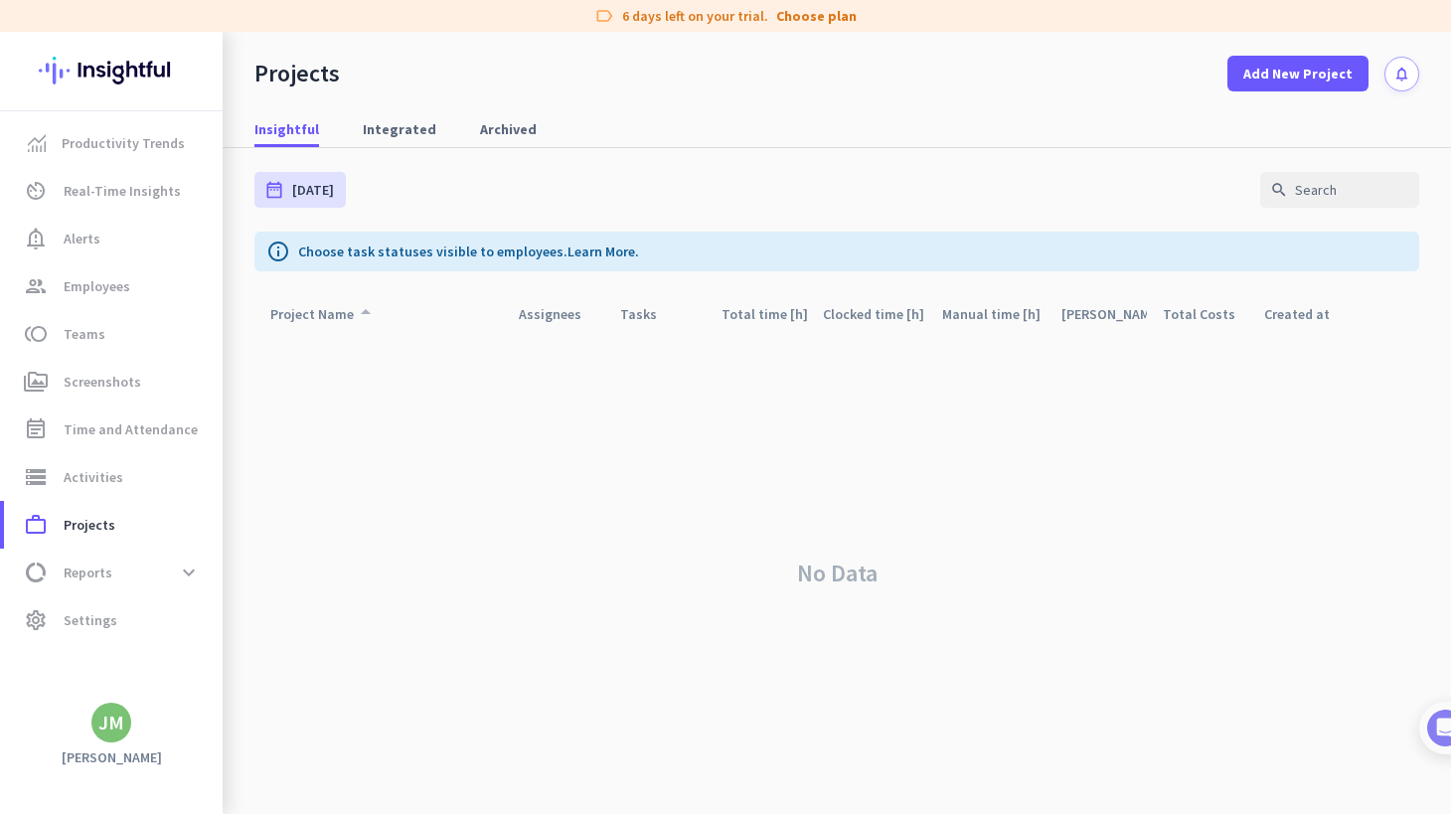
click at [331, 314] on div "Project Name arrow_drop_up" at bounding box center [323, 314] width 107 height 28
